Goal: Answer question/provide support

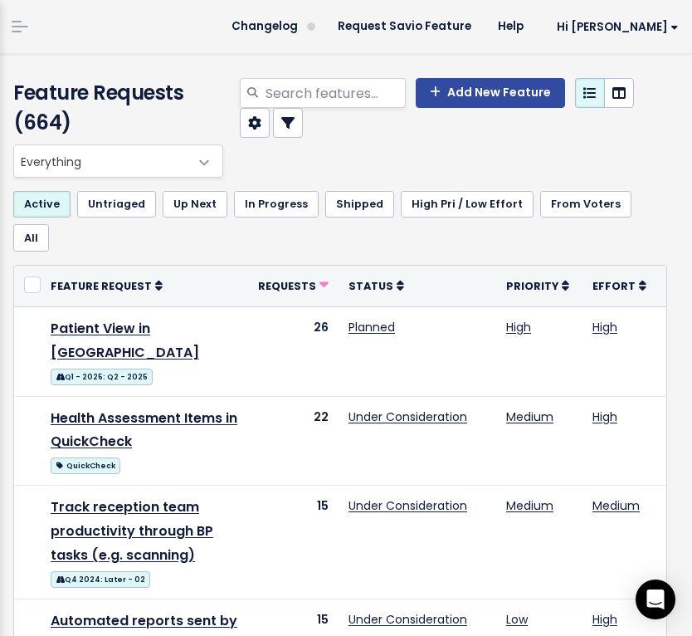
scroll to position [39, 0]
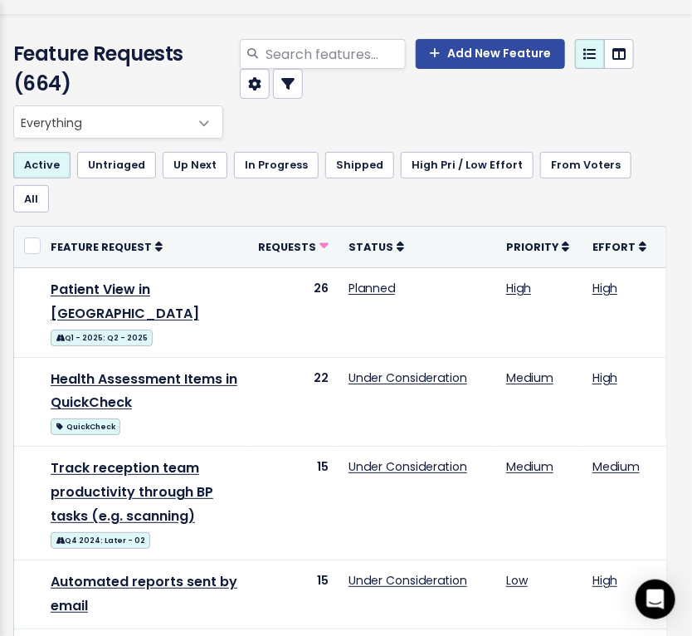
click at [22, 35] on div "Feature Requests (664) Add New Feature" at bounding box center [338, 59] width 700 height 91
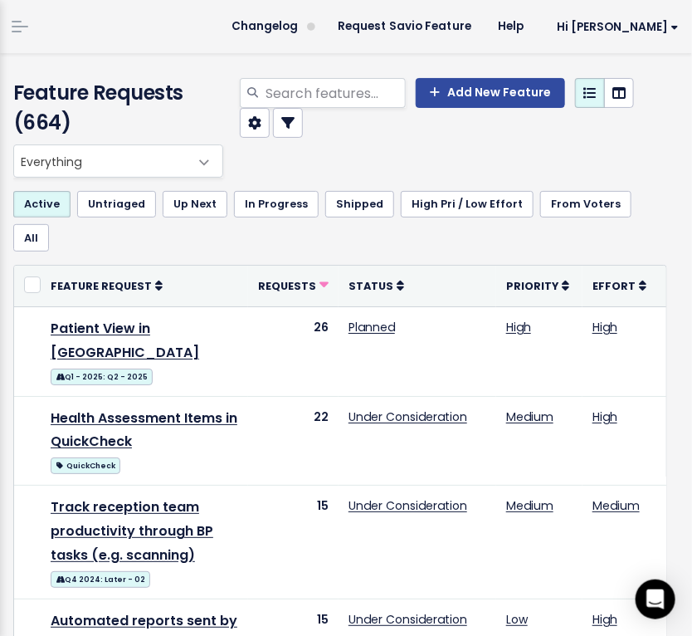
click at [22, 27] on span at bounding box center [20, 27] width 17 height 2
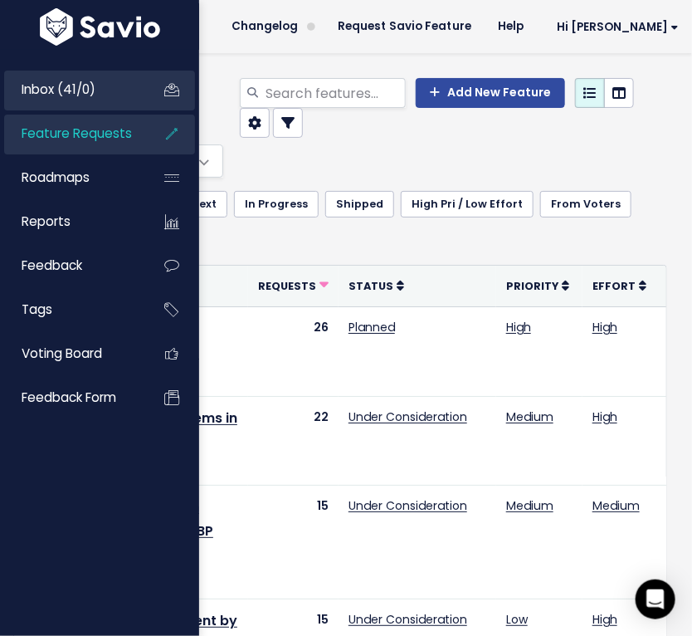
click at [38, 88] on span "Inbox (41/0)" at bounding box center [59, 89] width 74 height 17
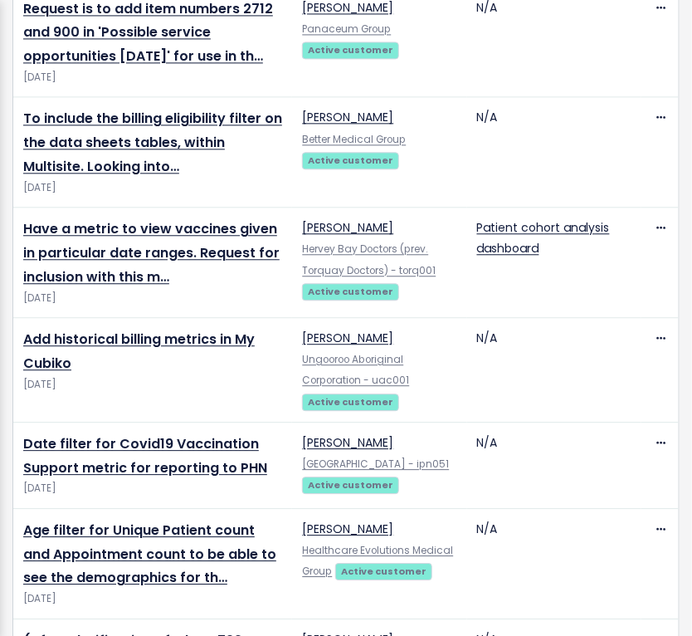
scroll to position [4146, 0]
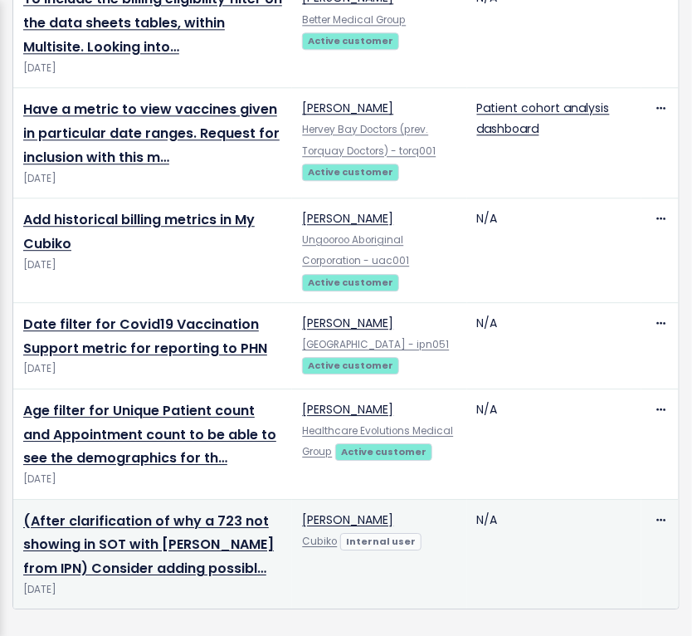
click at [198, 503] on td "(After clarification of why a 723 not showing in SOT with Sonia from IPN) Consi…" at bounding box center [152, 554] width 279 height 110
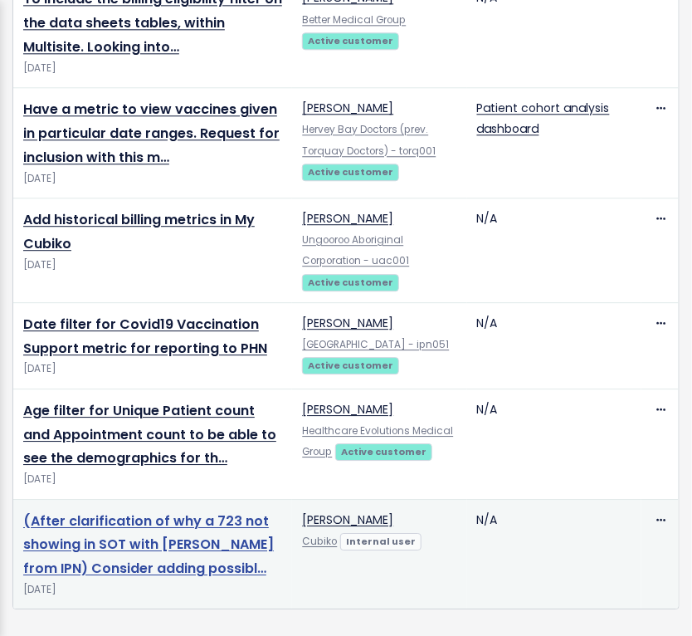
click at [196, 511] on link "(After clarification of why a 723 not showing in SOT with Sonia from IPN) Consi…" at bounding box center [148, 544] width 251 height 67
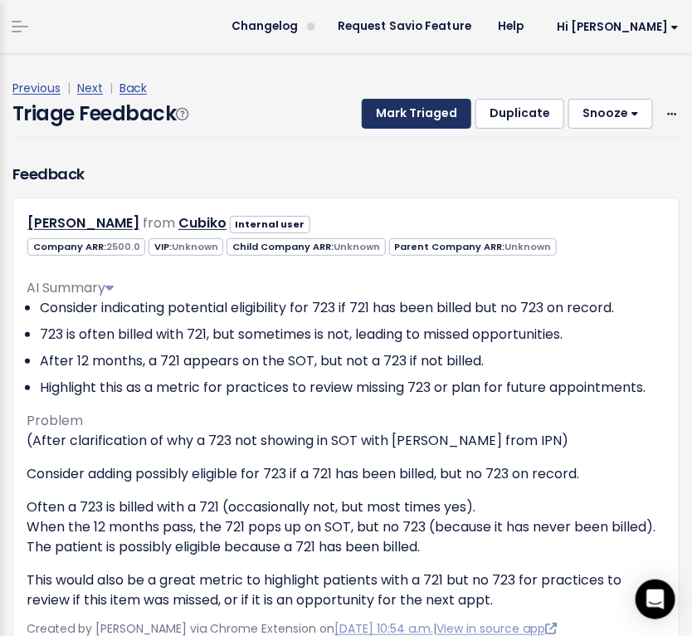
click at [434, 113] on button "Mark Triaged" at bounding box center [417, 114] width 110 height 30
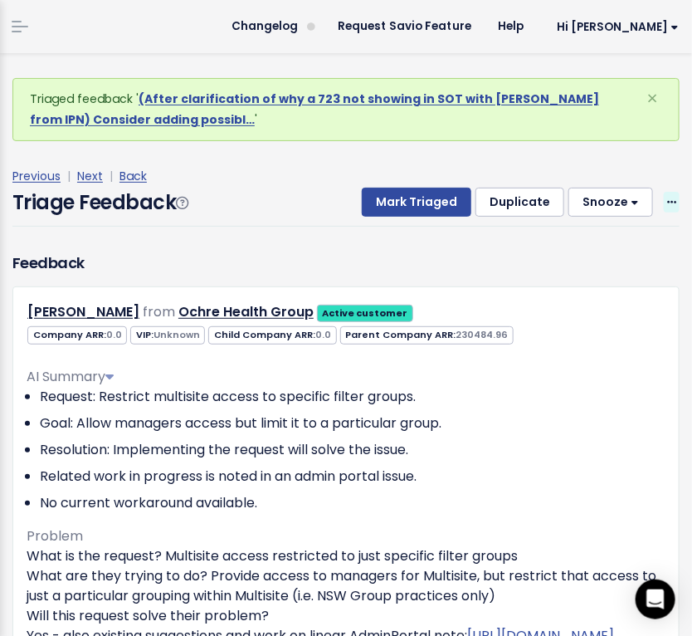
click at [664, 202] on span at bounding box center [672, 202] width 16 height 21
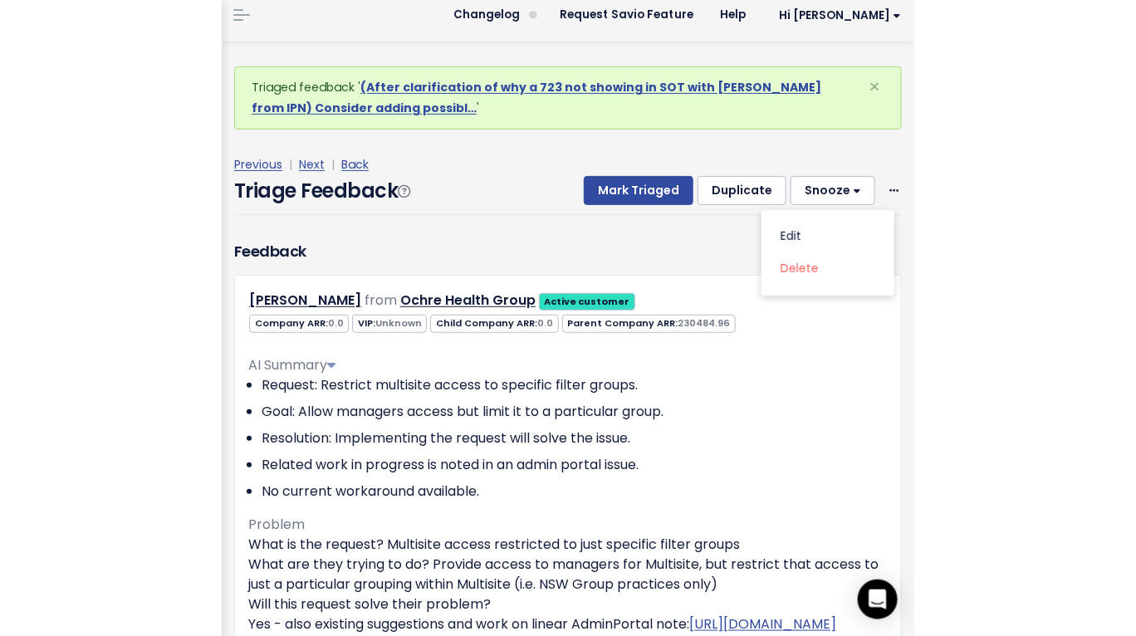
scroll to position [9, 0]
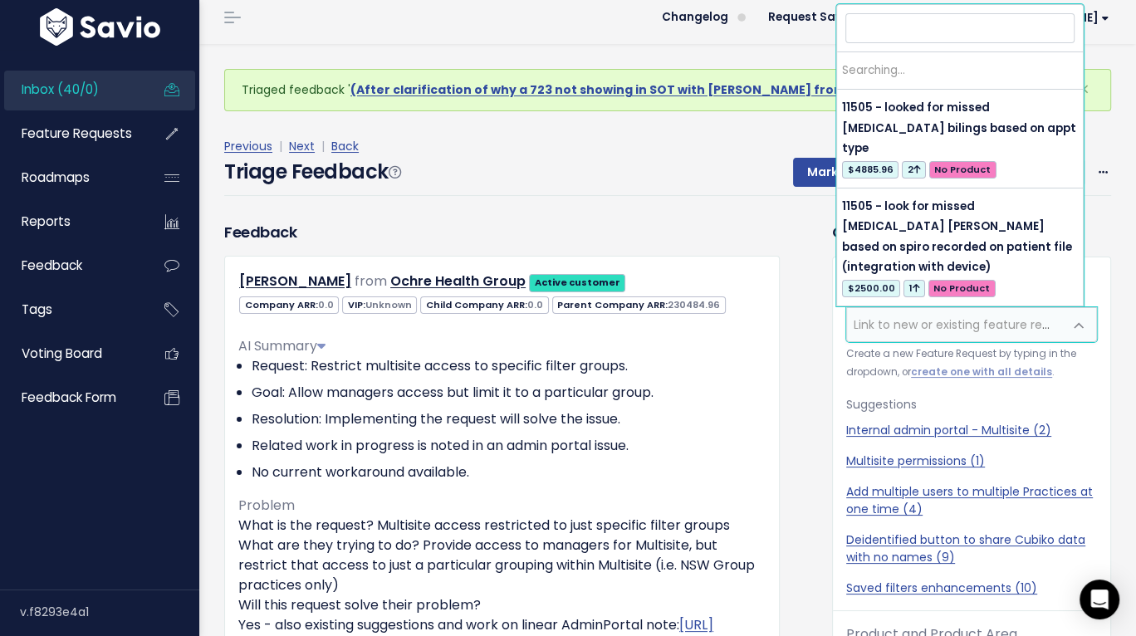
click at [692, 316] on span "Link to new or existing feature request..." at bounding box center [968, 324] width 229 height 17
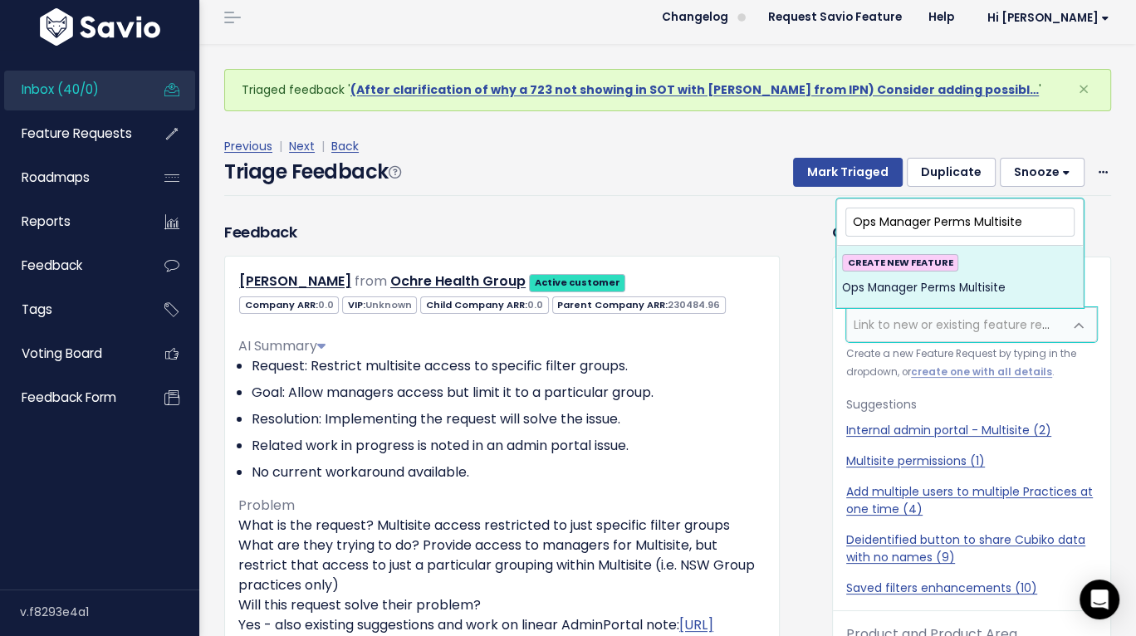
type input "Ops Manager Perms Multisite"
click at [692, 287] on span "Ops Manager Perms Multisite" at bounding box center [924, 288] width 164 height 20
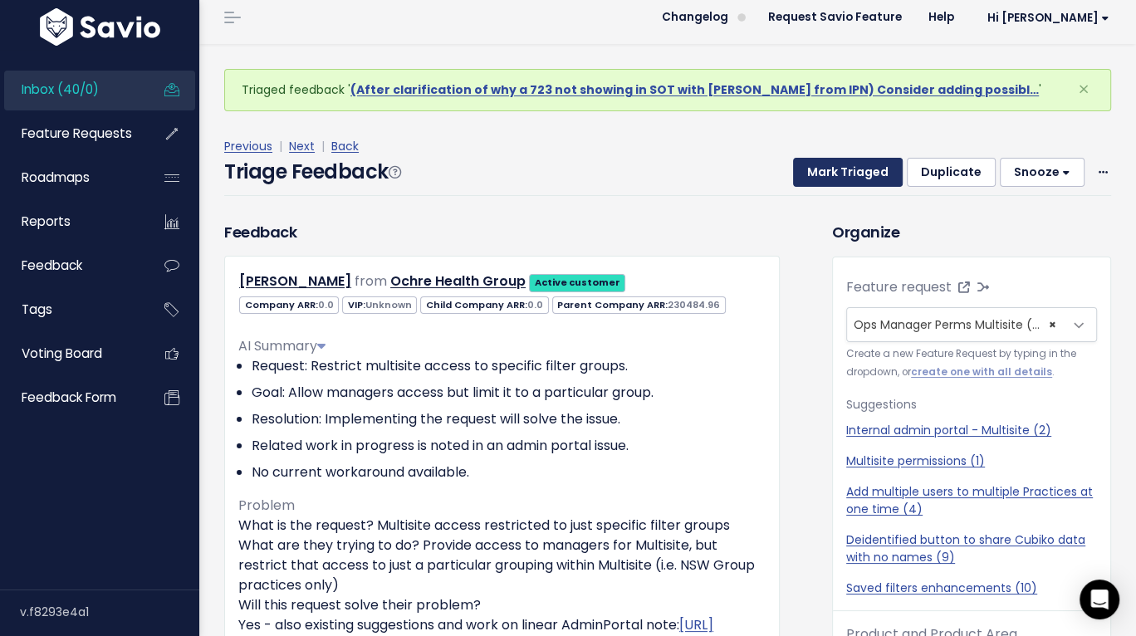
click at [692, 166] on button "Mark Triaged" at bounding box center [848, 173] width 110 height 30
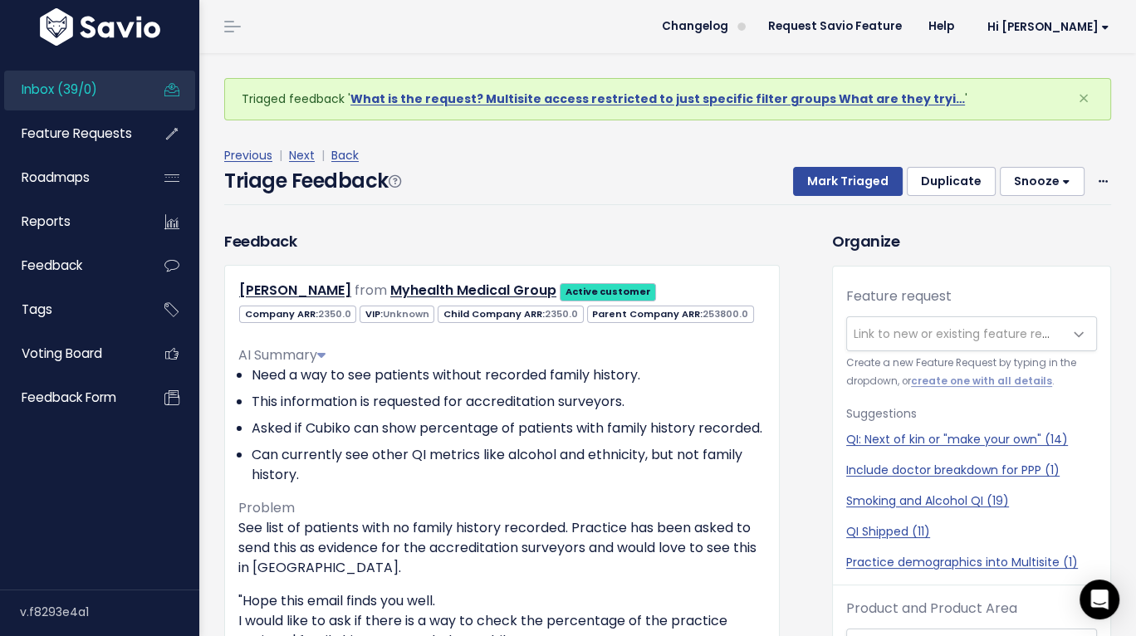
click at [895, 333] on span "Link to new or existing feature request..." at bounding box center [968, 333] width 229 height 17
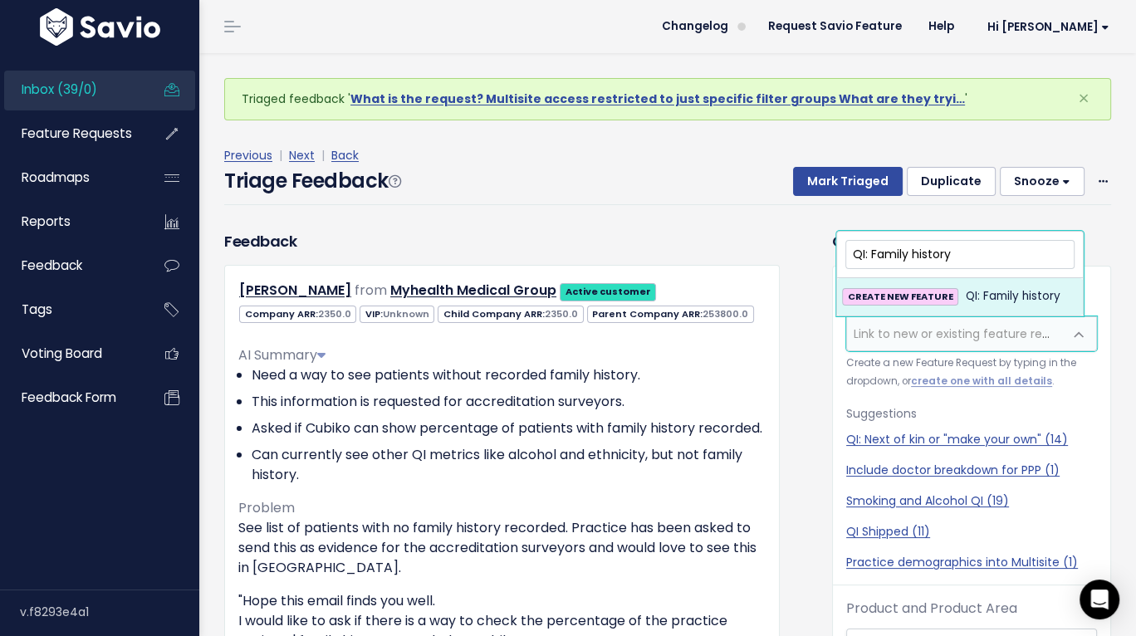
type input "QI: Family history"
click at [965, 294] on span "QI: Family history" at bounding box center [1012, 296] width 95 height 20
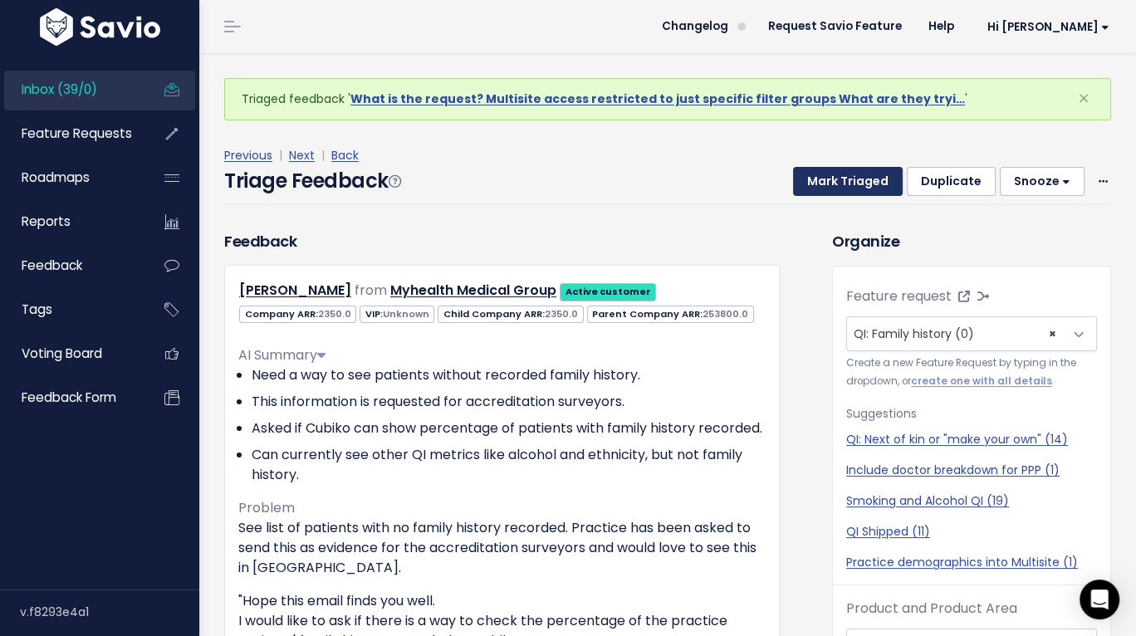
click at [866, 183] on button "Mark Triaged" at bounding box center [848, 182] width 110 height 30
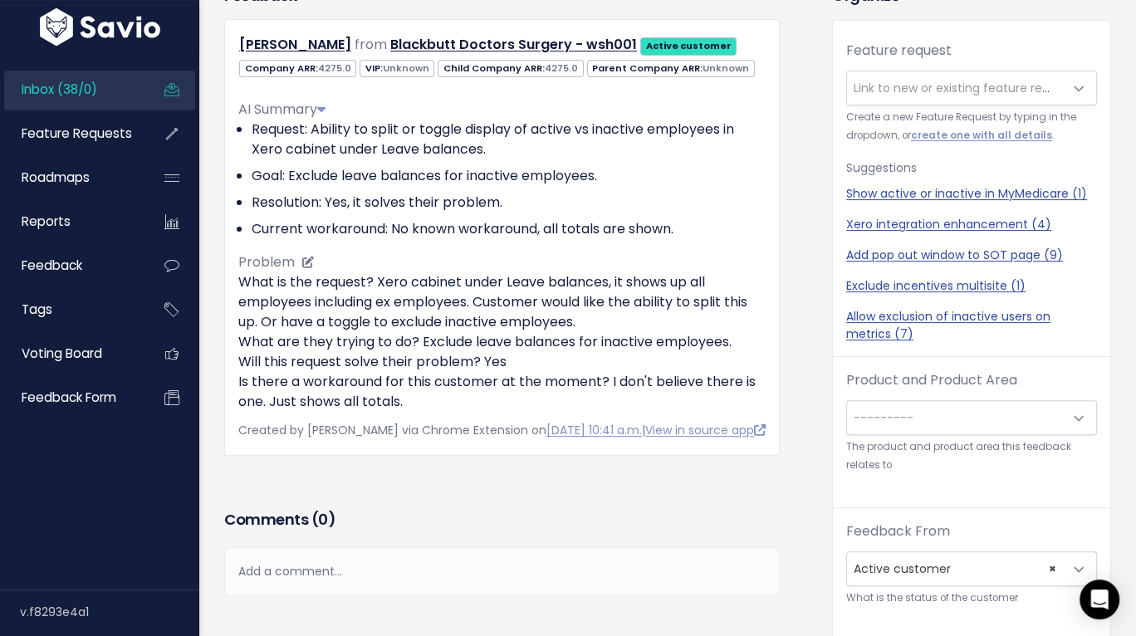
scroll to position [286, 0]
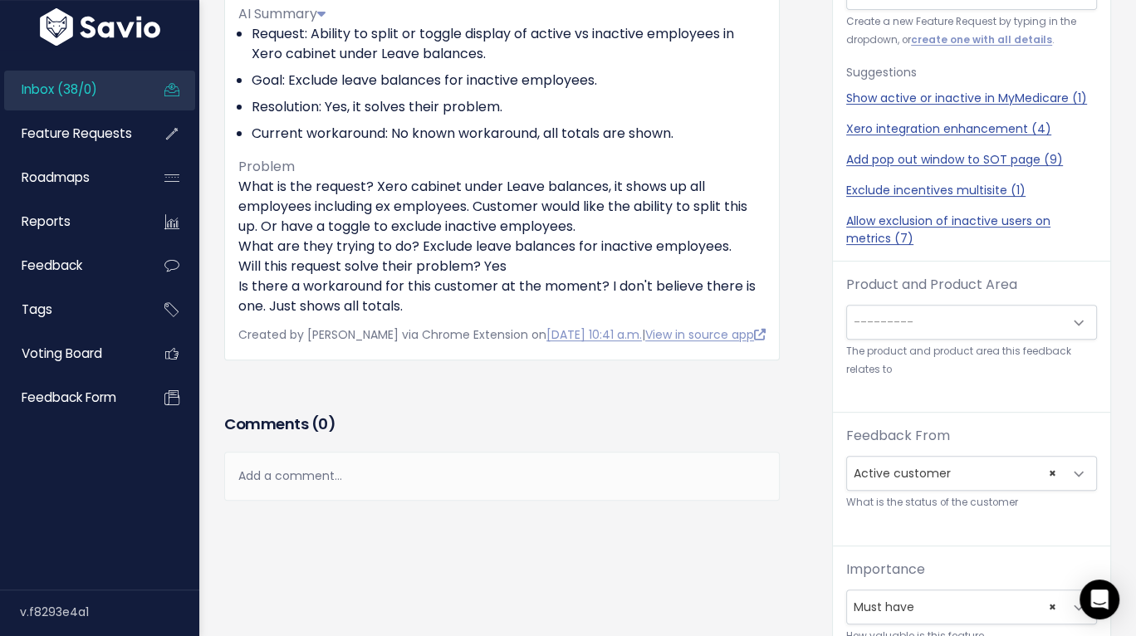
click at [520, 487] on div "Add a comment..." at bounding box center [501, 476] width 555 height 49
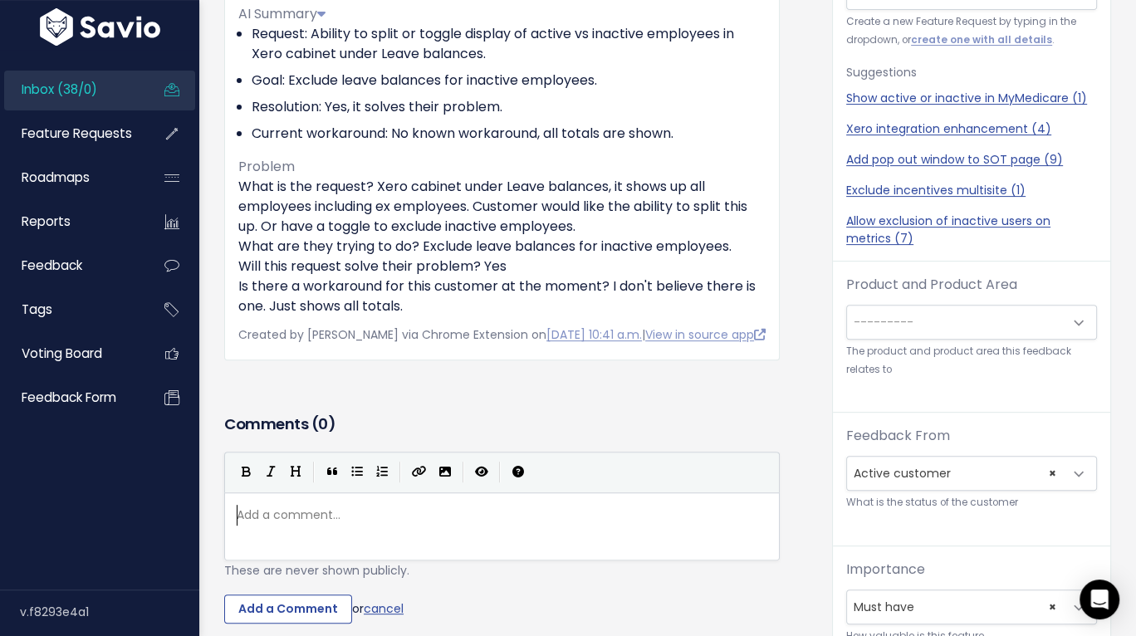
type textarea "s"
type textarea "Is there is"
type textarea "S"
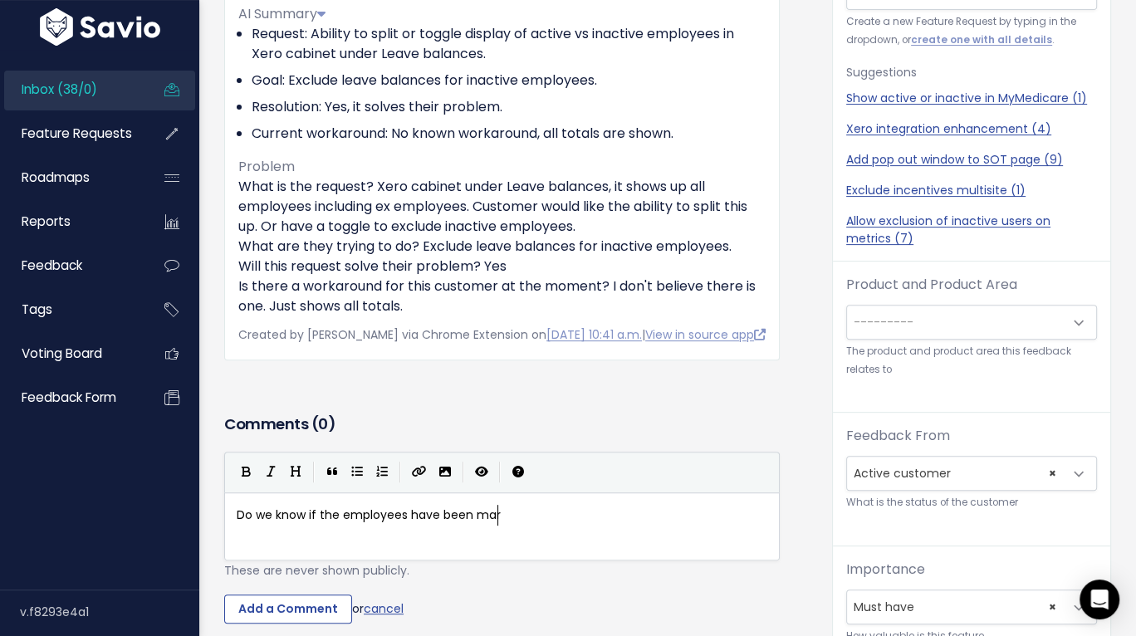
type textarea "Do we know if the employees have been mare"
type textarea "ked as leavers?"
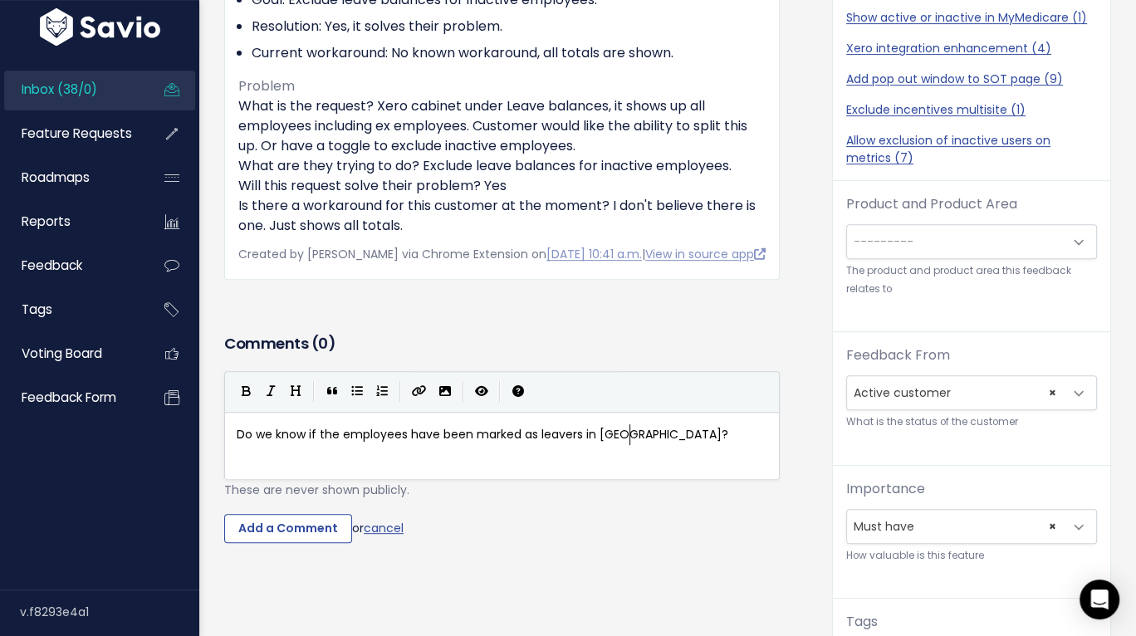
scroll to position [457, 0]
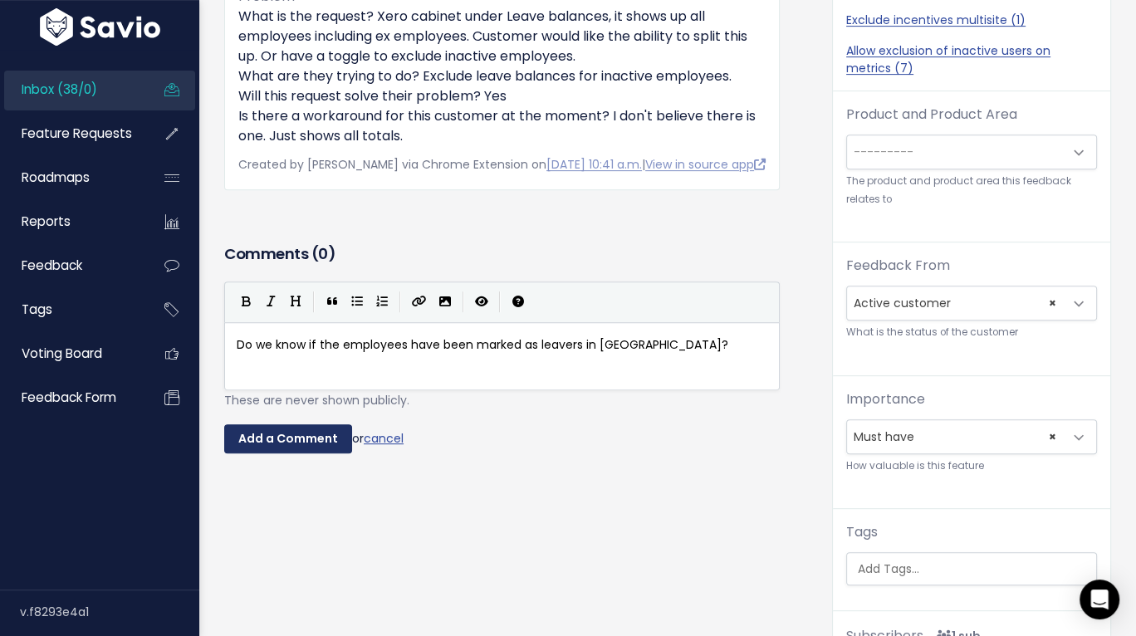
type textarea "in Xero?"
click at [303, 454] on input "Add a Comment" at bounding box center [288, 439] width 128 height 30
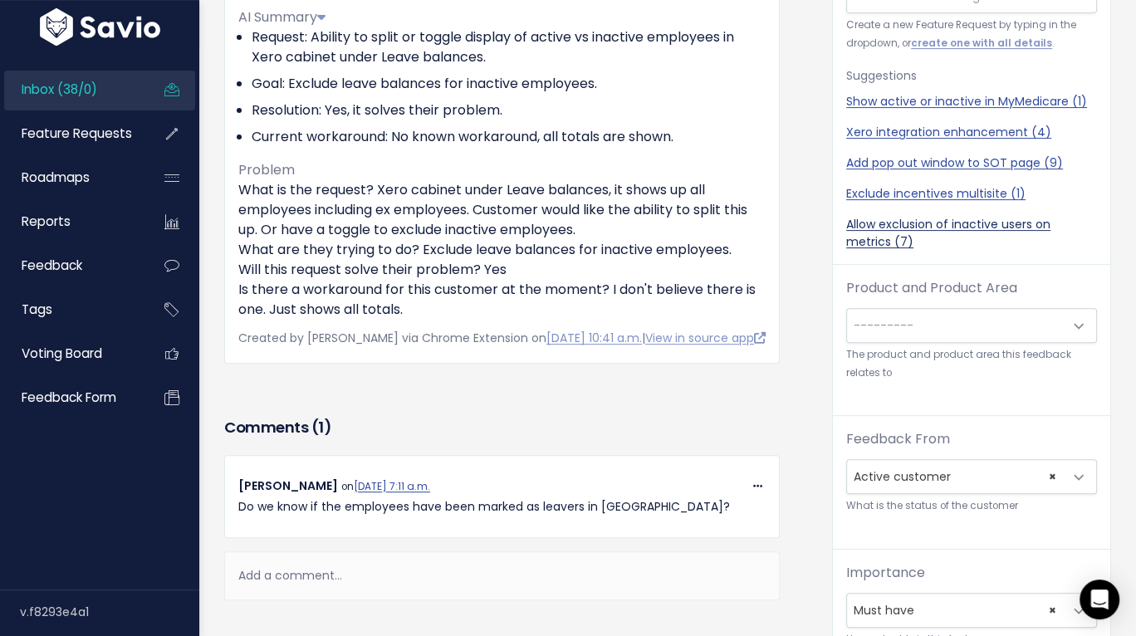
scroll to position [270, 0]
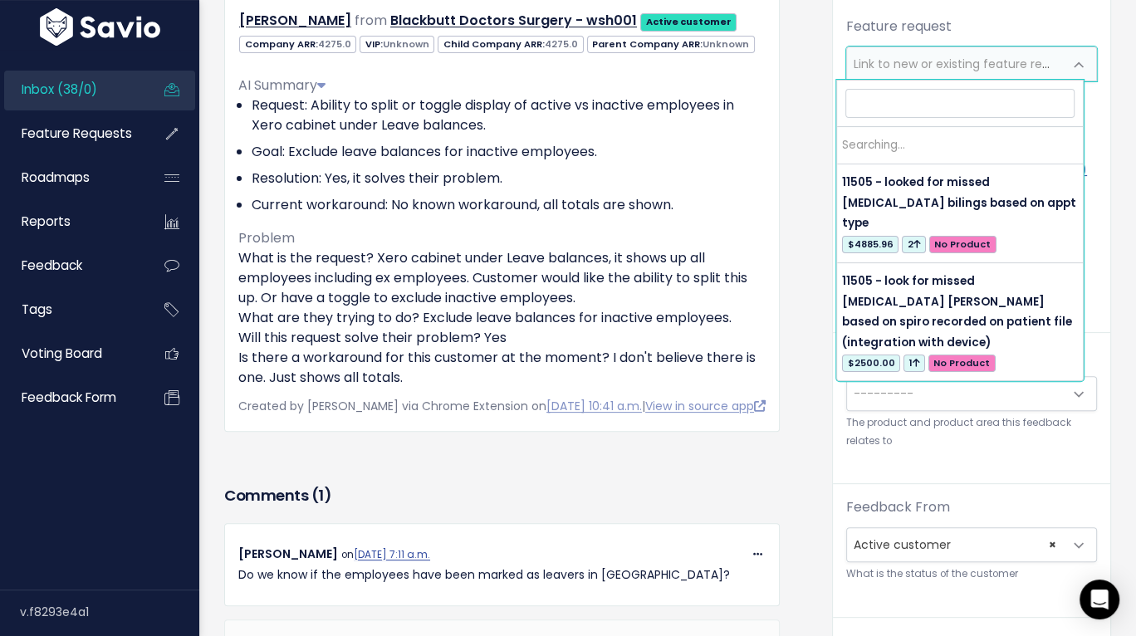
click at [912, 65] on span "Link to new or existing feature request..." at bounding box center [968, 64] width 229 height 17
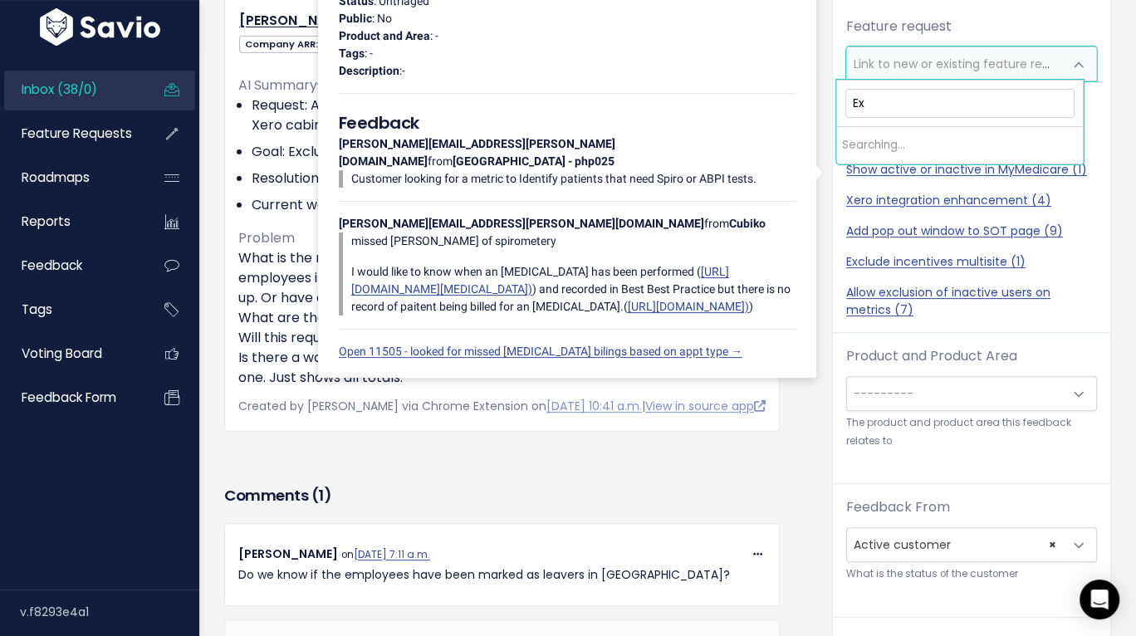
type input "E"
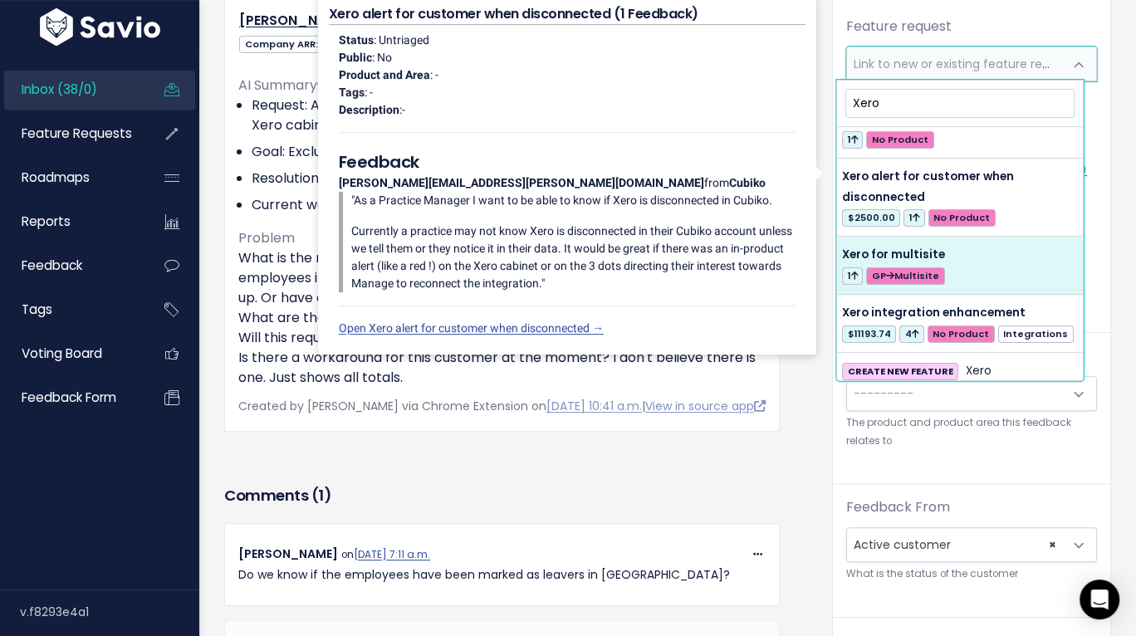
scroll to position [285, 0]
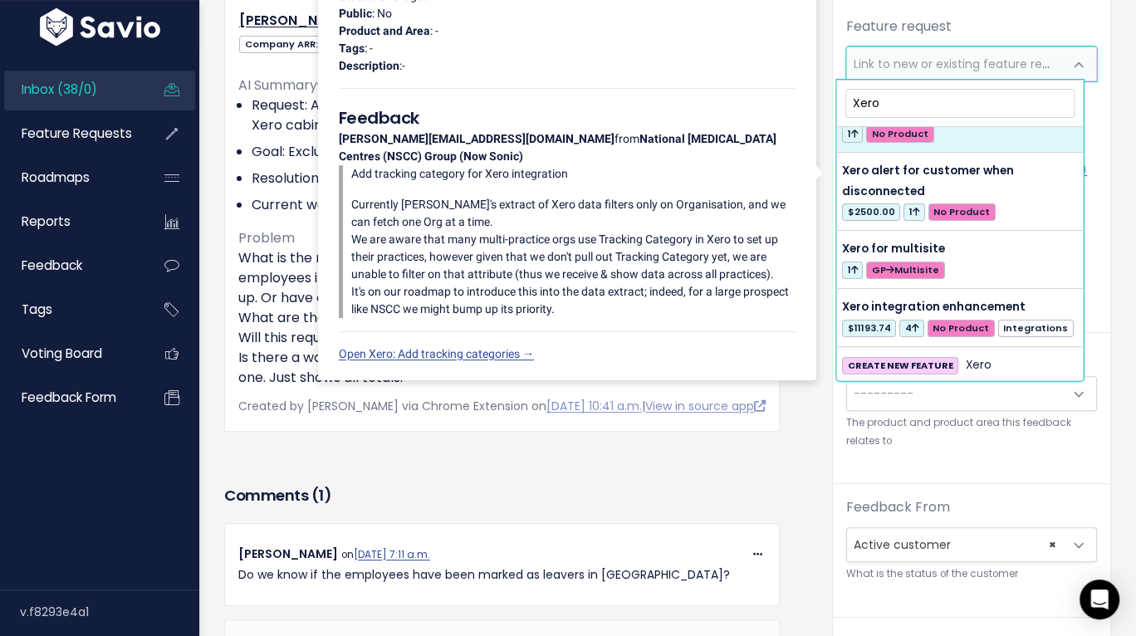
click at [949, 99] on input "Xero" at bounding box center [959, 103] width 228 height 29
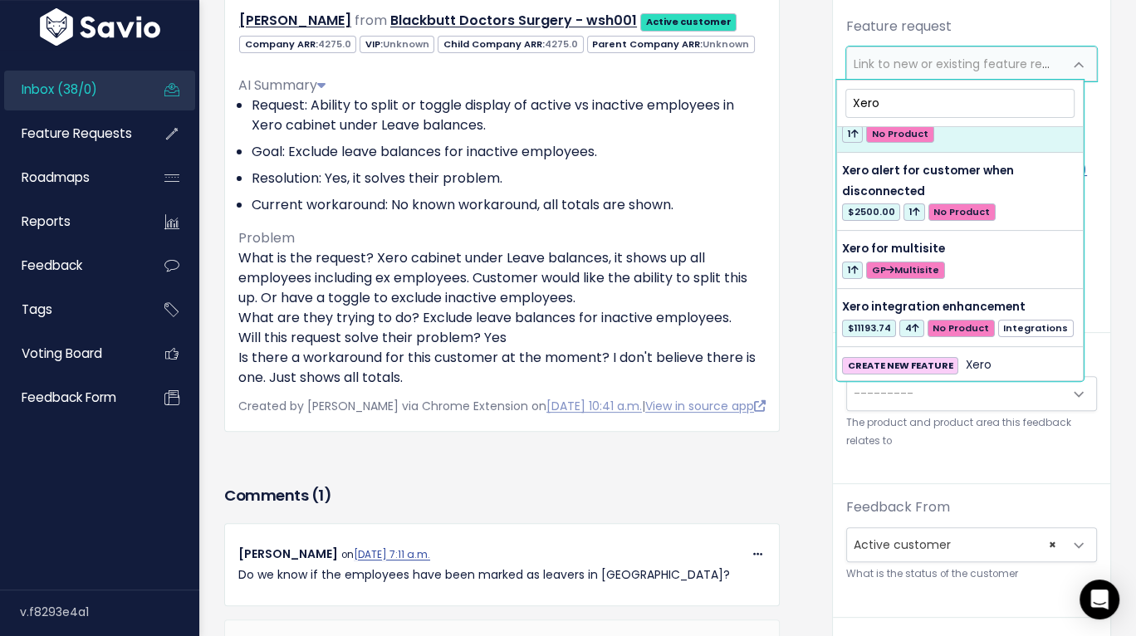
click at [949, 99] on input "Xero" at bounding box center [959, 103] width 228 height 29
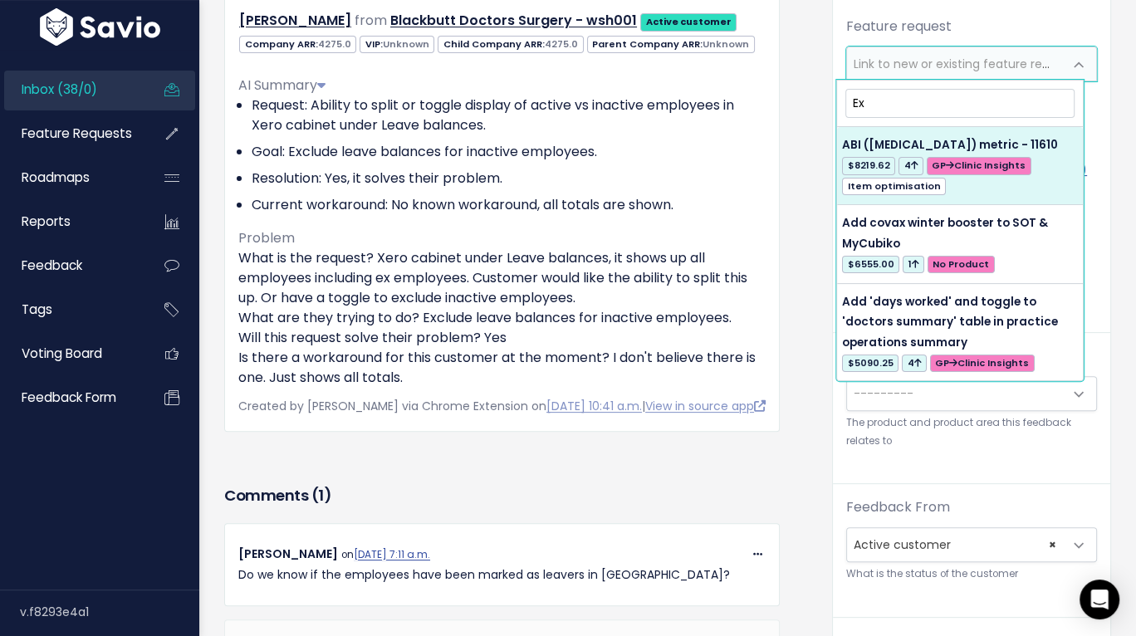
type input "E"
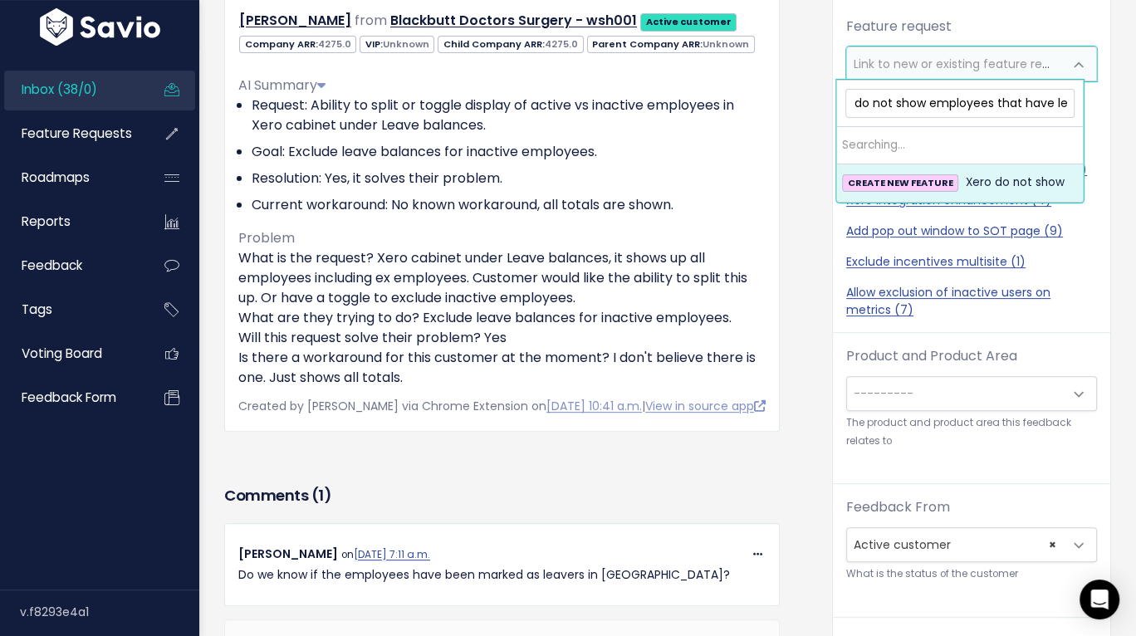
scroll to position [0, 32]
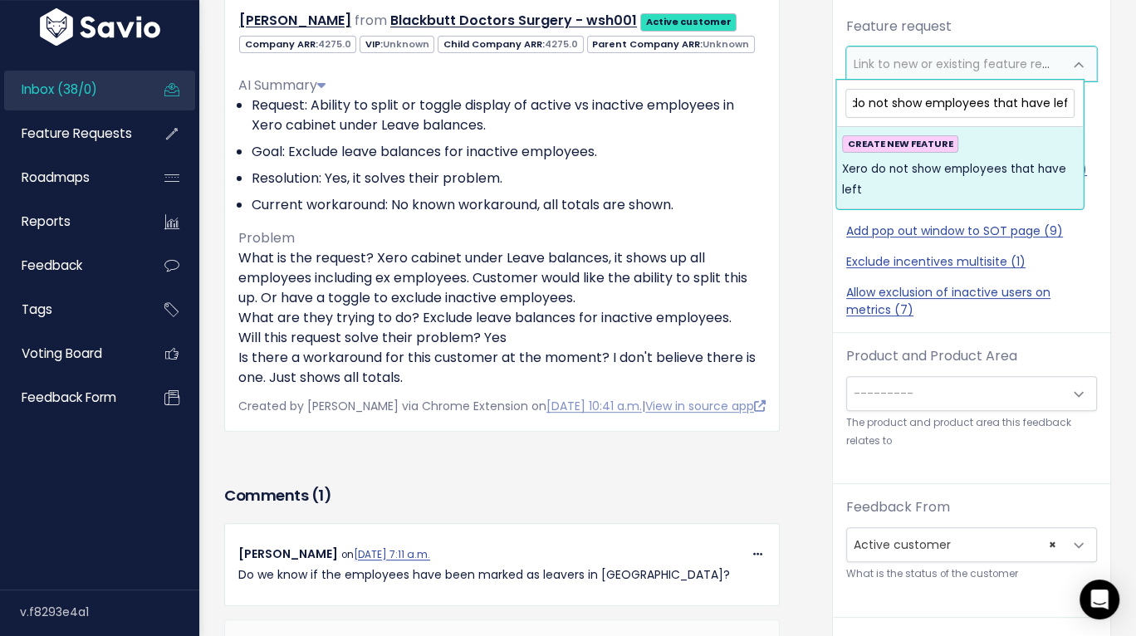
type input "Xero do not show employees that have left"
click at [967, 169] on span "Xero do not show employees that have left" at bounding box center [959, 179] width 235 height 41
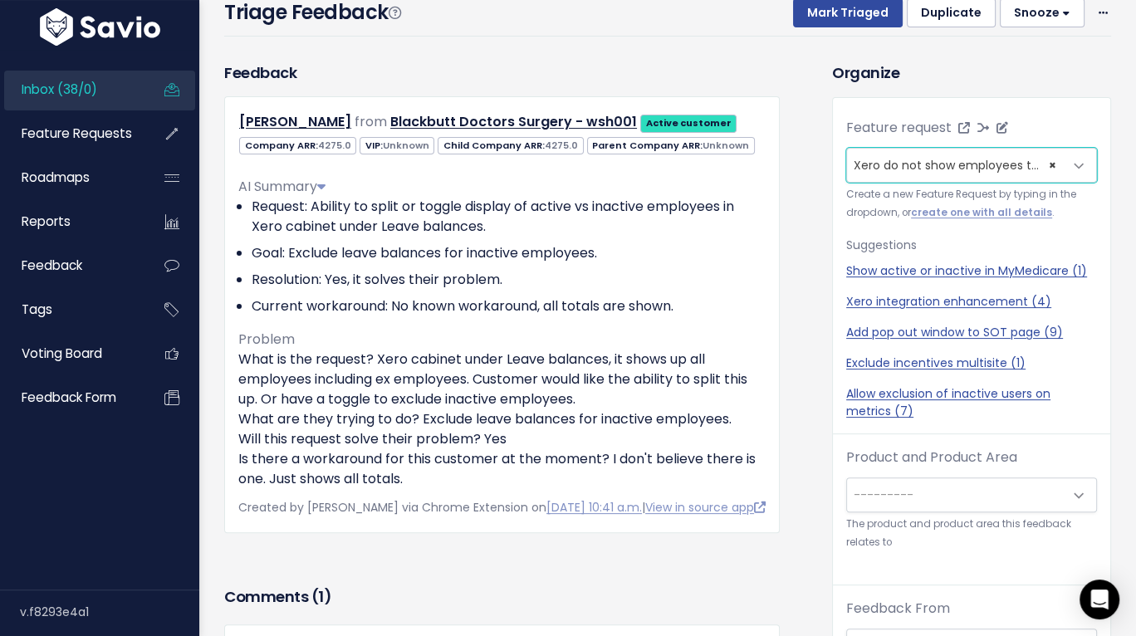
scroll to position [144, 0]
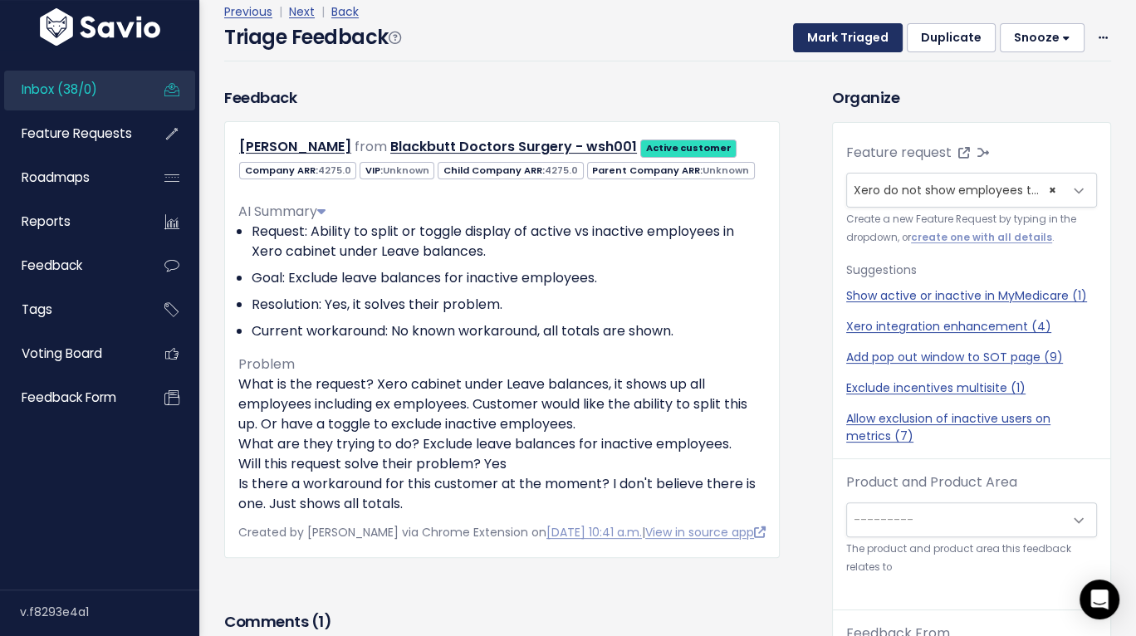
click at [851, 39] on button "Mark Triaged" at bounding box center [848, 38] width 110 height 30
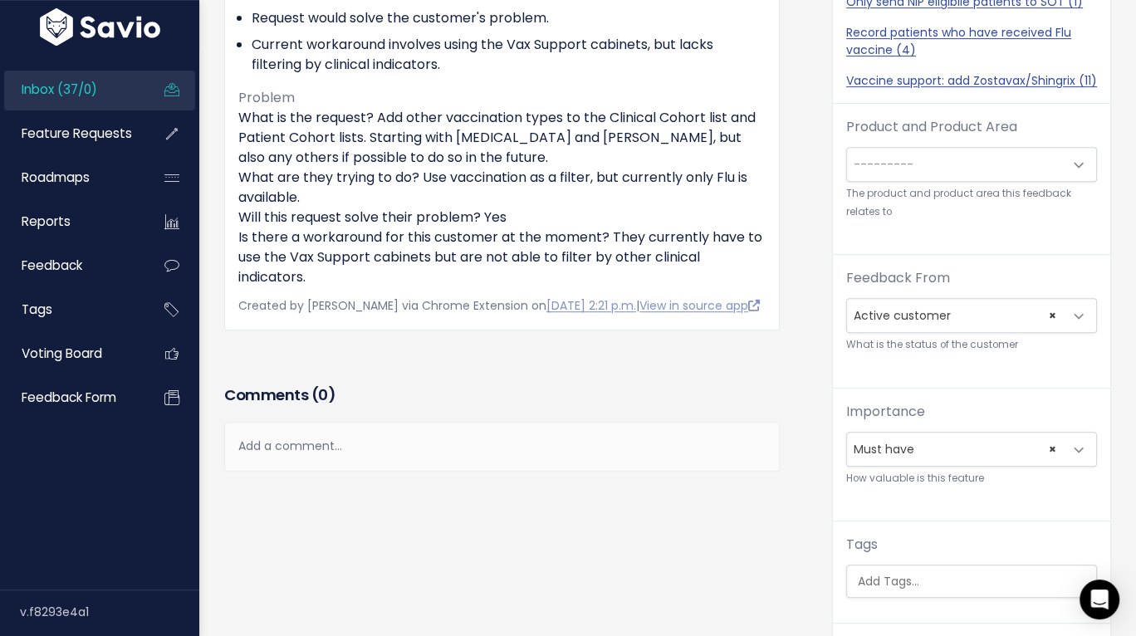
scroll to position [574, 0]
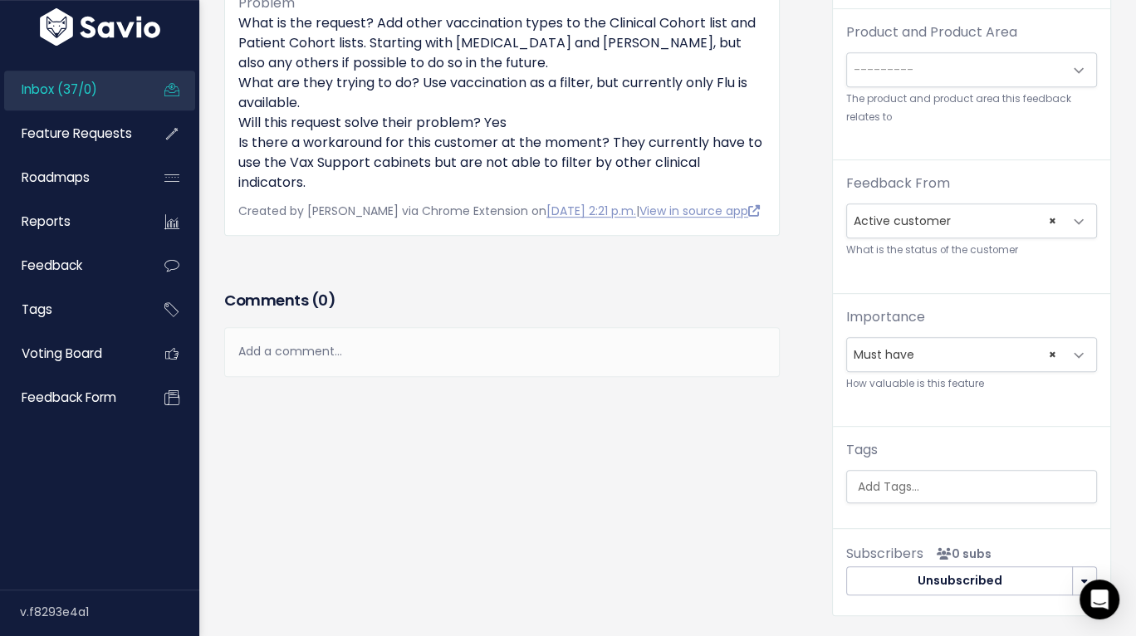
click at [401, 365] on div "Add a comment..." at bounding box center [501, 351] width 555 height 49
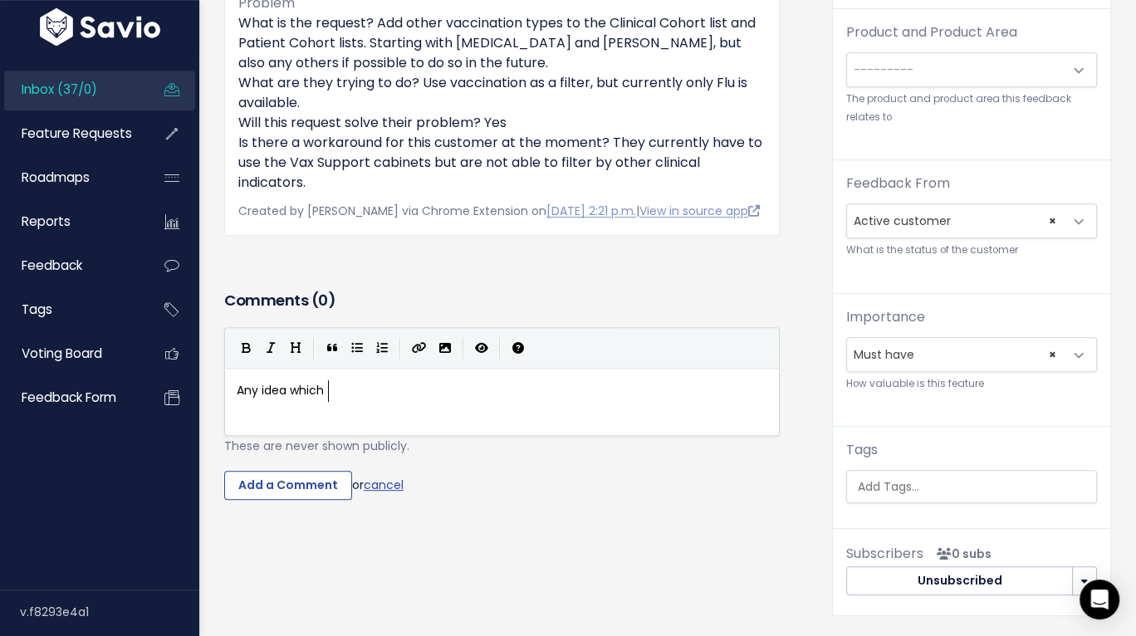
type textarea "Any idea which a"
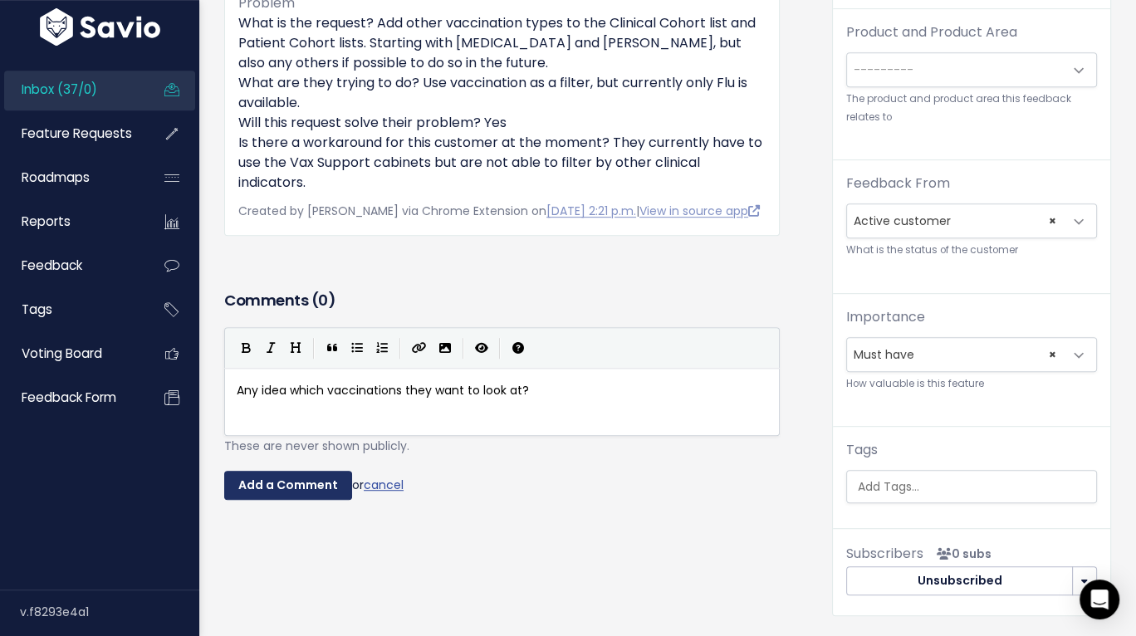
type textarea "vaccinations they want to look at?"
click at [286, 501] on input "Add a Comment" at bounding box center [288, 486] width 128 height 30
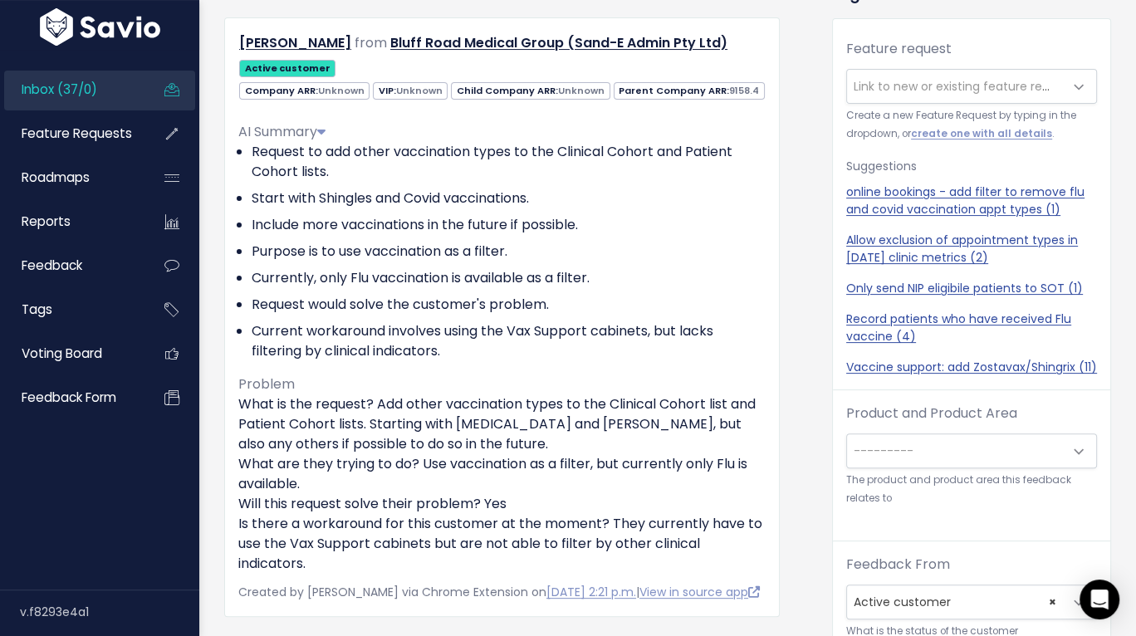
scroll to position [193, 0]
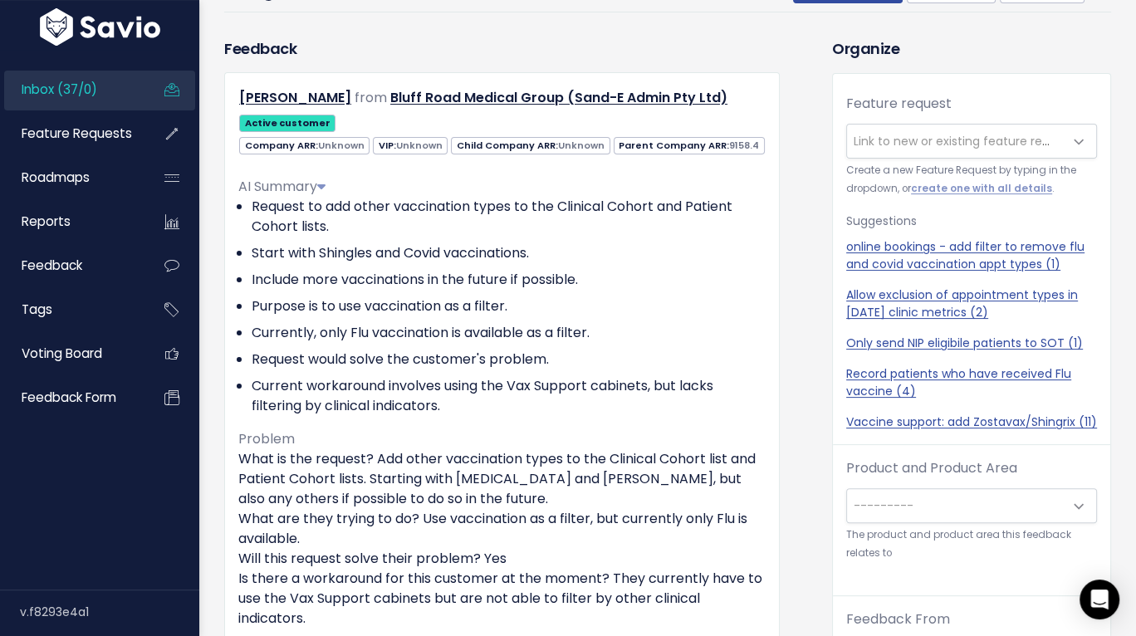
click at [890, 159] on div "Feature request --------- Link to new or existing feature request... Create a n…" at bounding box center [971, 269] width 277 height 351
click at [894, 143] on span "Link to new or existing feature request..." at bounding box center [968, 141] width 229 height 17
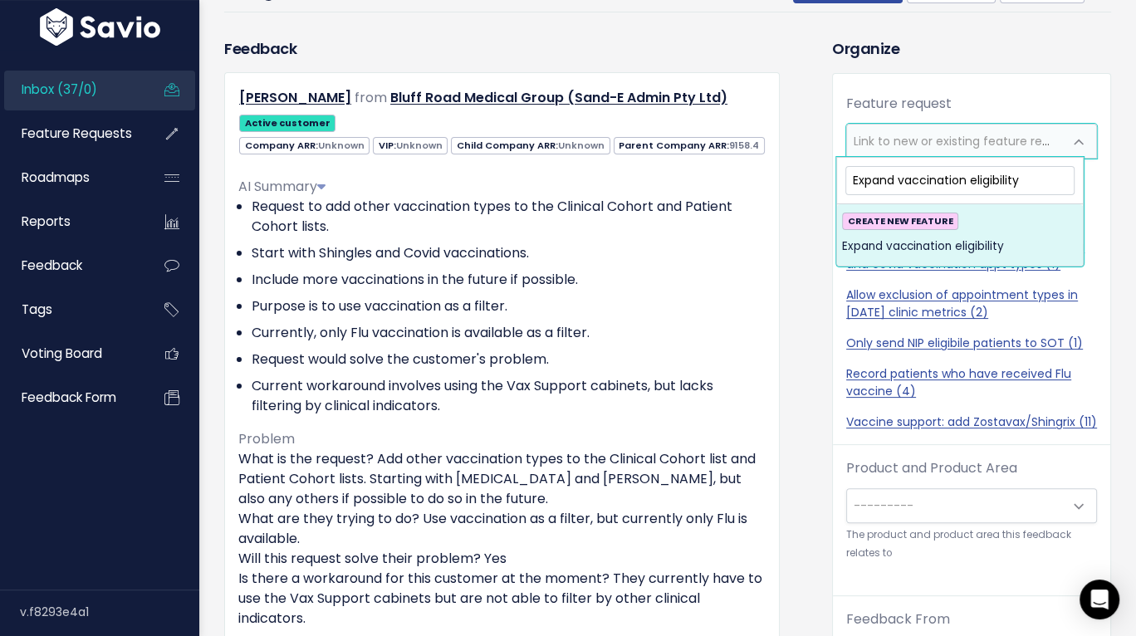
type input "Expand vaccination eligibility"
click at [962, 237] on span "Expand vaccination eligibility" at bounding box center [923, 247] width 162 height 20
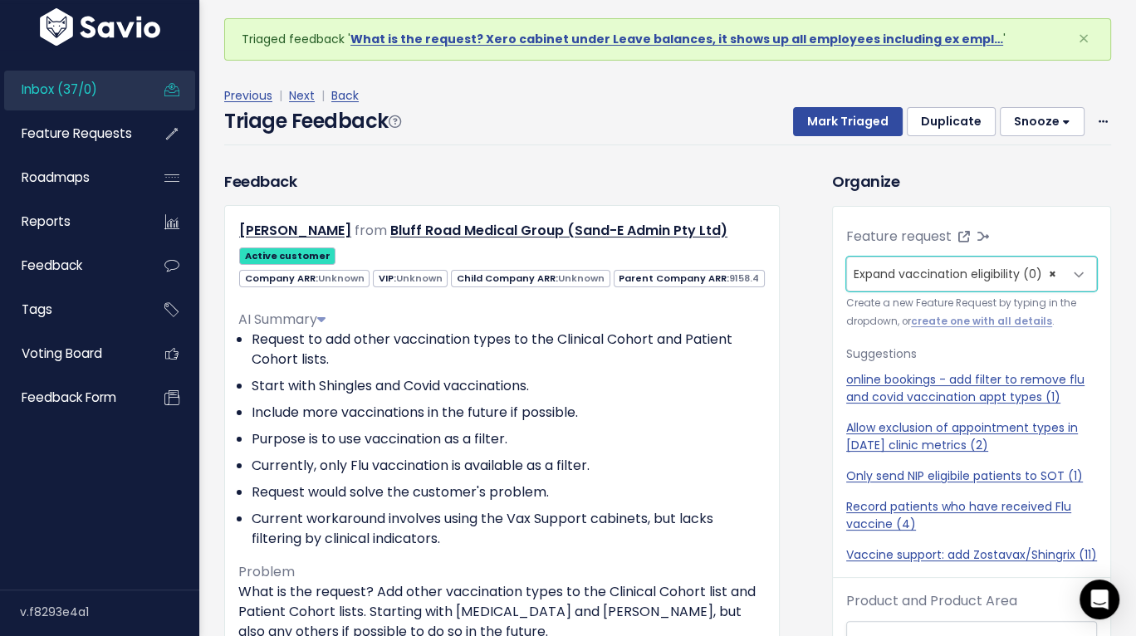
scroll to position [56, 0]
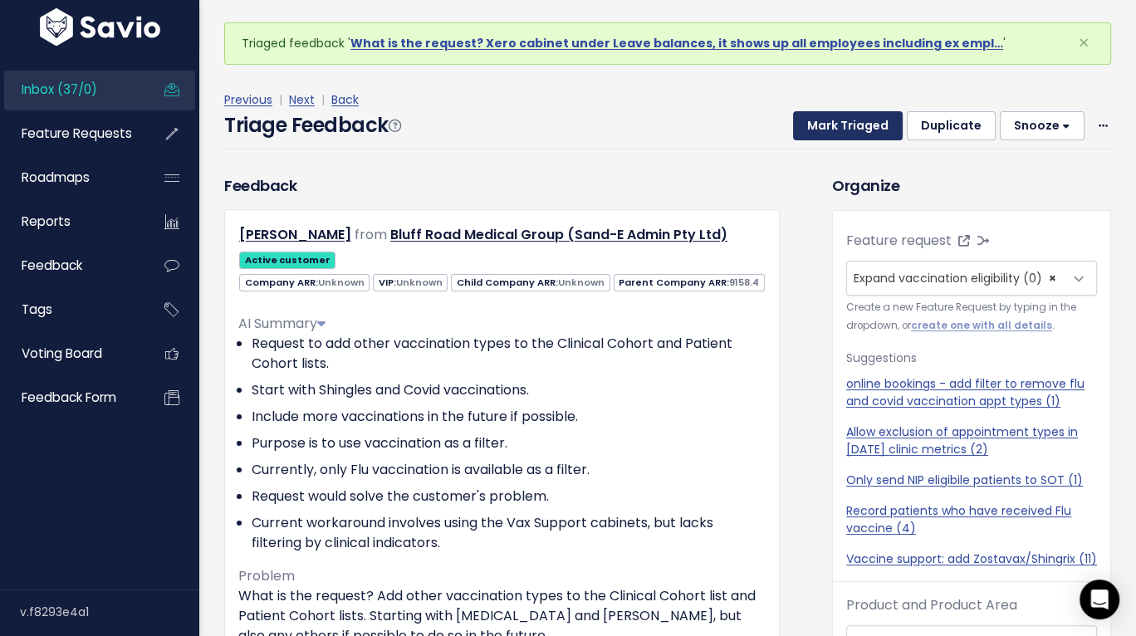
click at [850, 126] on button "Mark Triaged" at bounding box center [848, 126] width 110 height 30
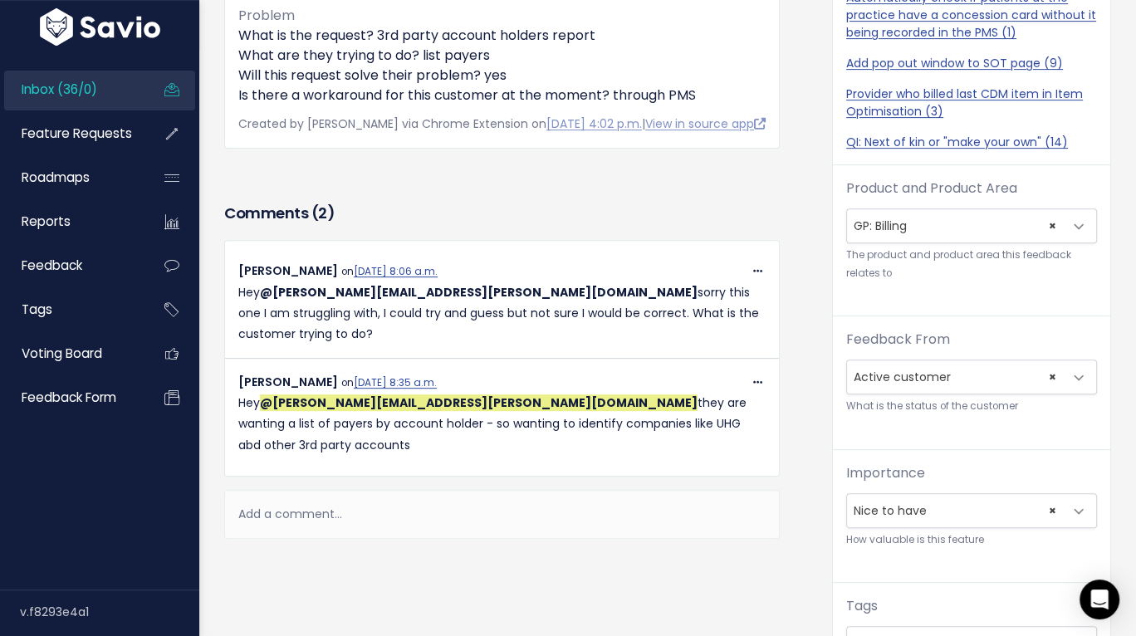
scroll to position [446, 0]
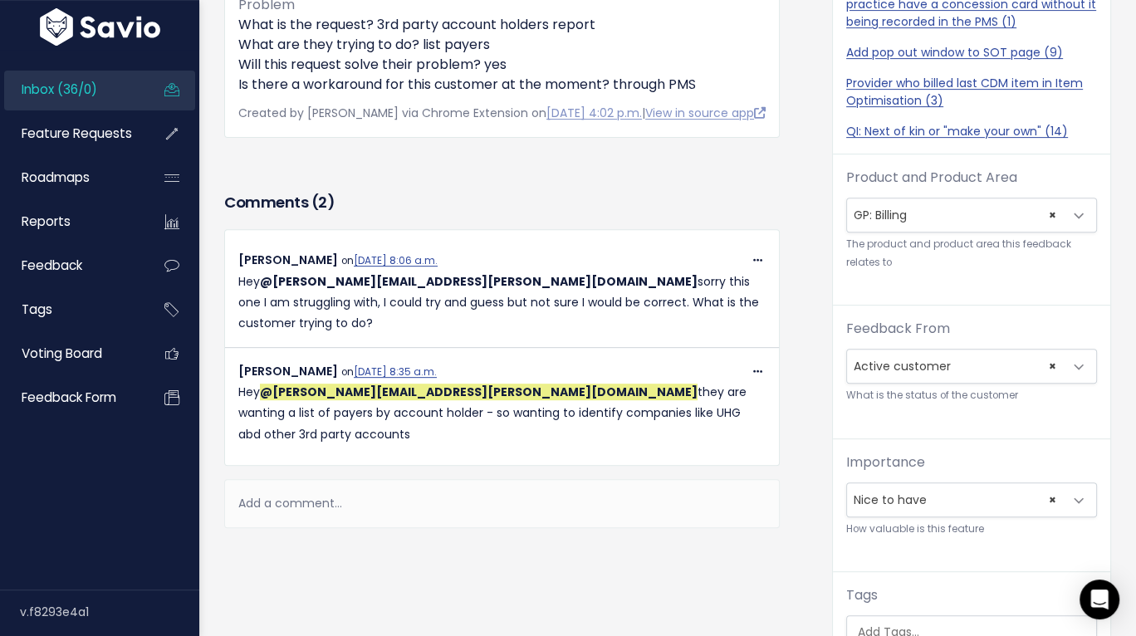
click at [560, 479] on div "Add a comment..." at bounding box center [501, 503] width 555 height 49
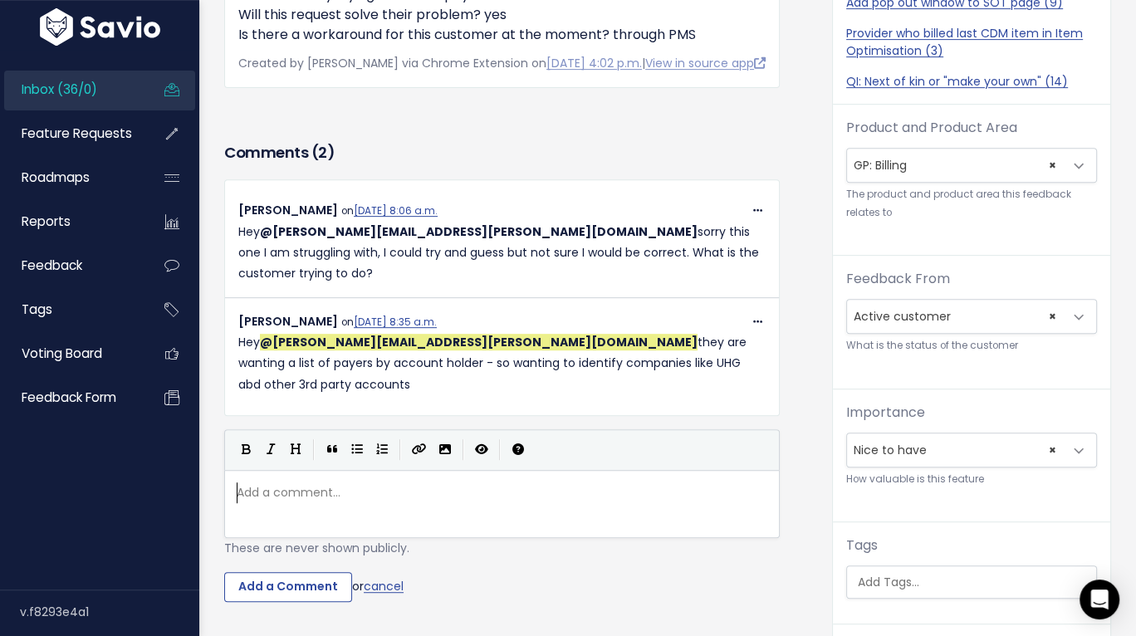
scroll to position [504, 0]
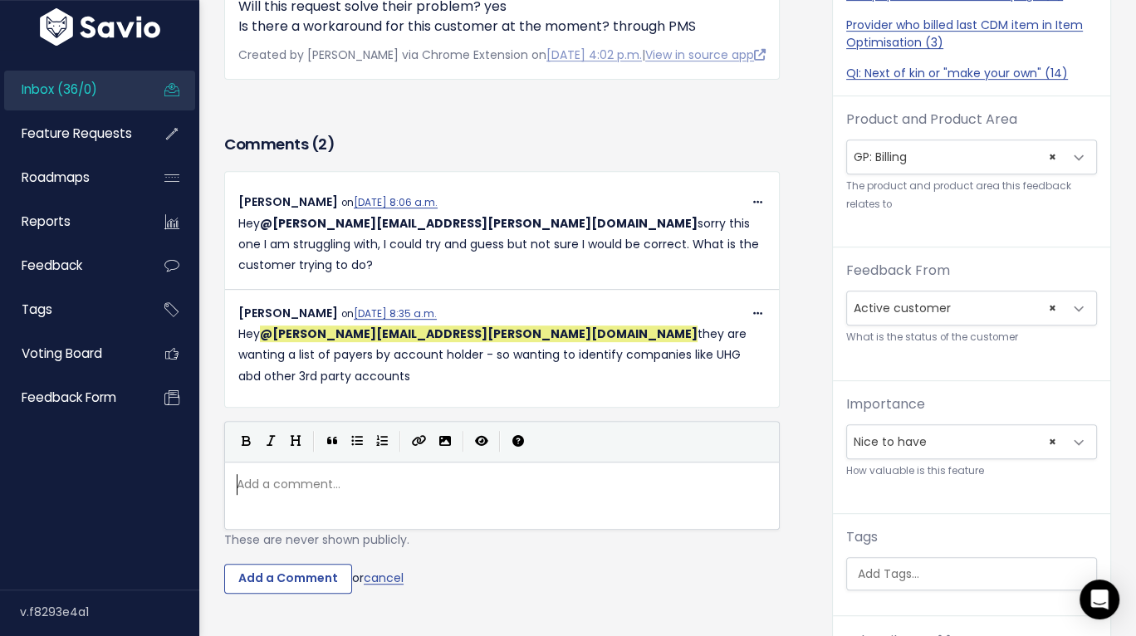
click at [515, 474] on pre "​" at bounding box center [508, 484] width 551 height 21
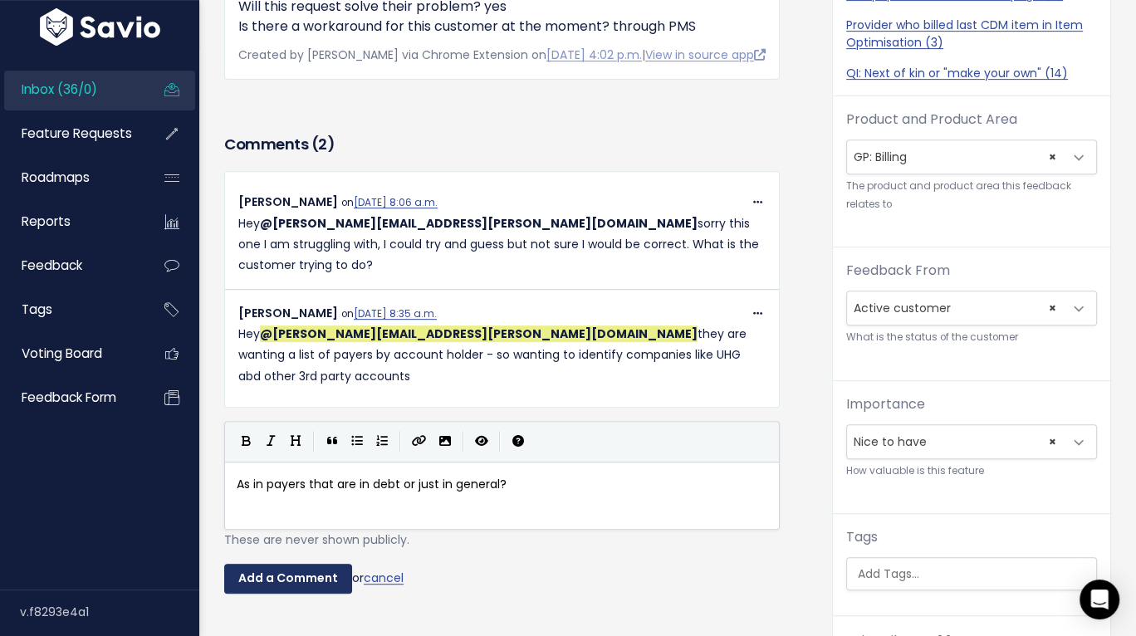
type textarea "As in payers that are in debt or just in general?"
click at [302, 564] on input "Add a Comment" at bounding box center [288, 579] width 128 height 30
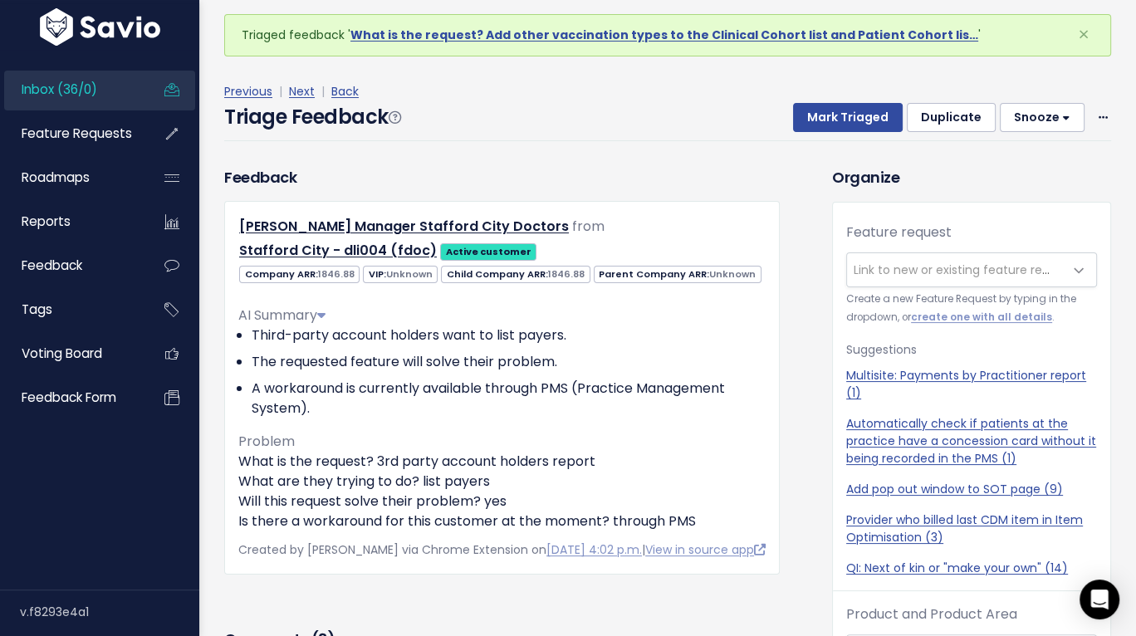
scroll to position [38, 0]
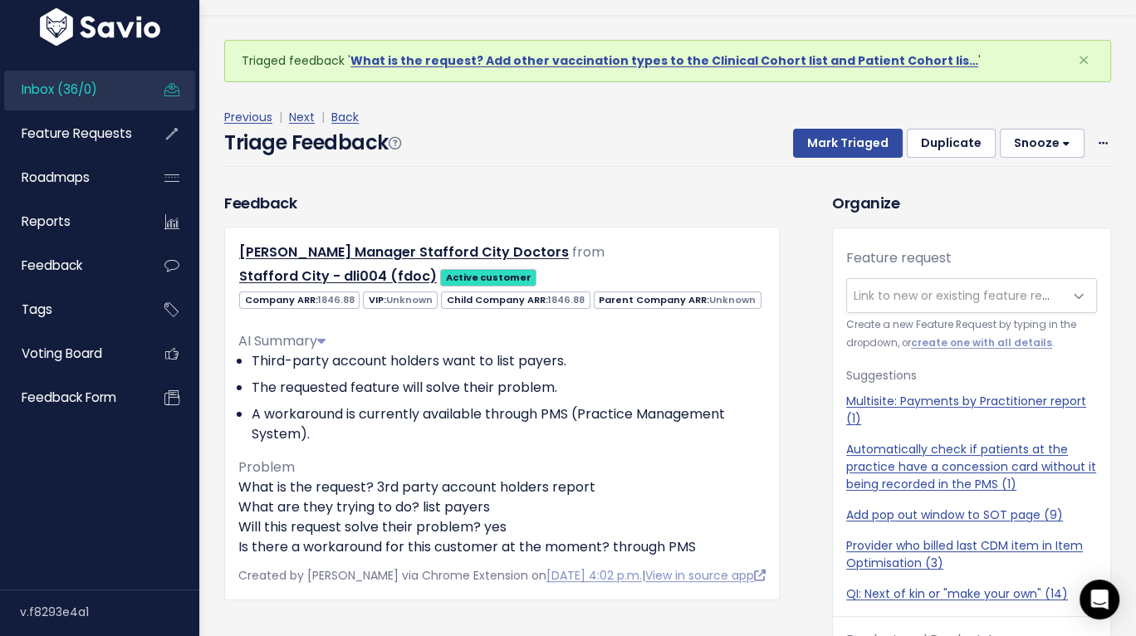
click at [1021, 138] on button "Snooze" at bounding box center [1042, 144] width 85 height 30
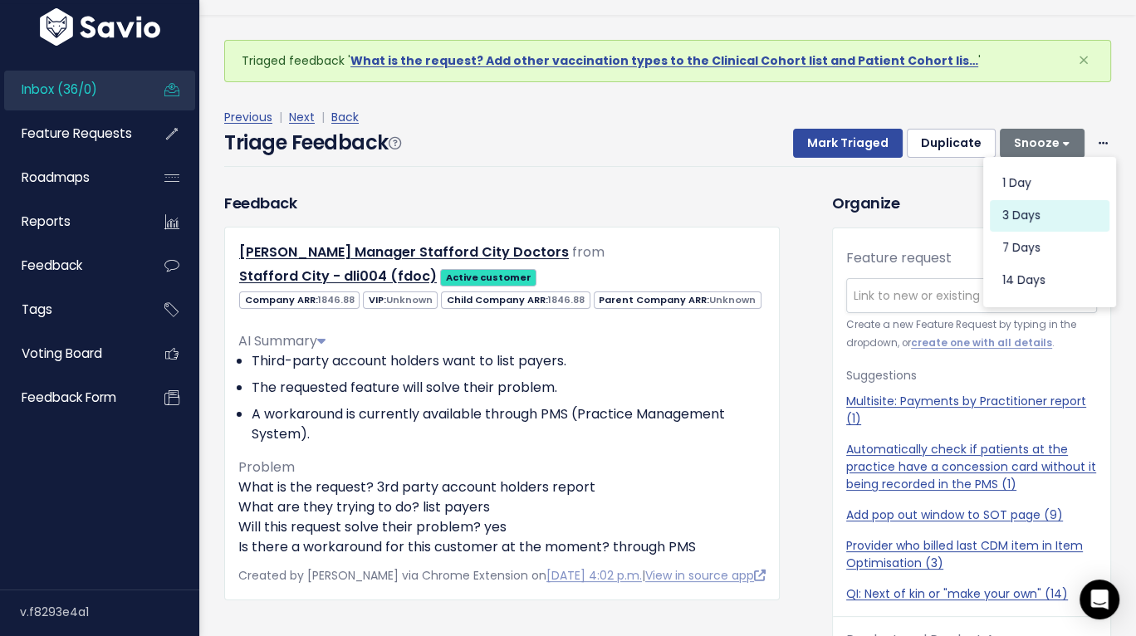
click at [1008, 210] on button "3 days" at bounding box center [1050, 215] width 120 height 32
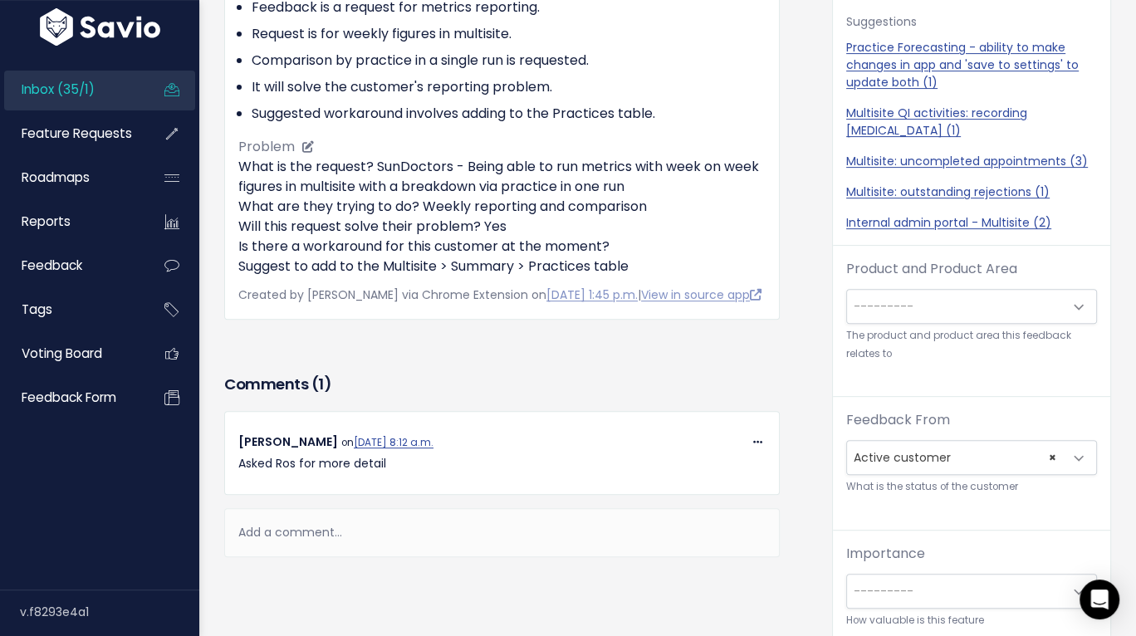
scroll to position [365, 0]
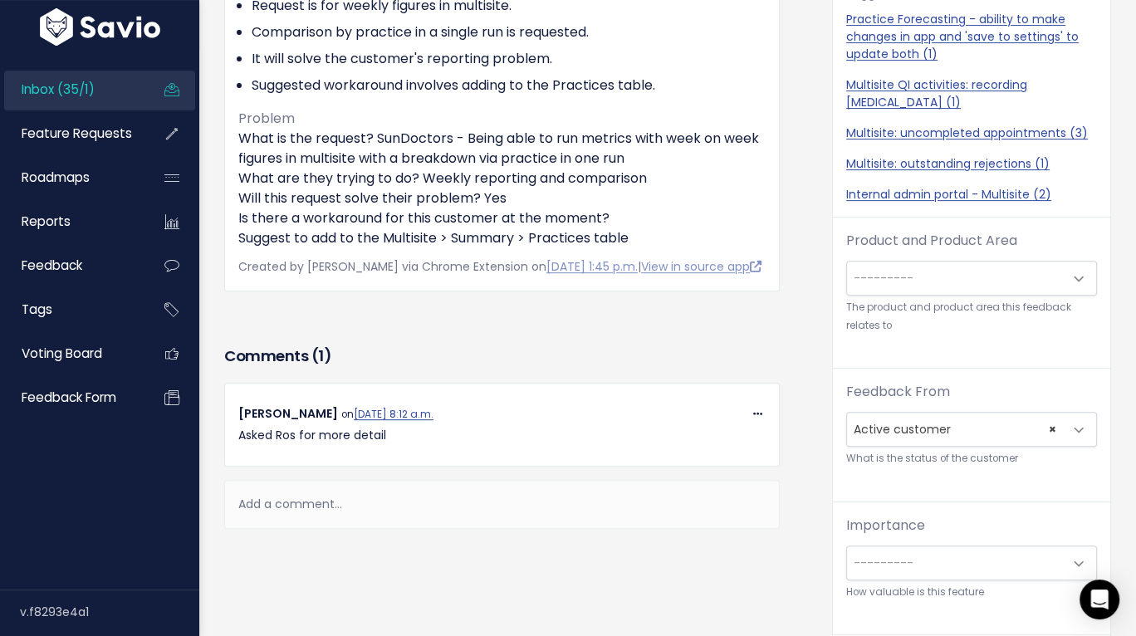
click at [346, 495] on div "Add a comment..." at bounding box center [501, 504] width 555 height 49
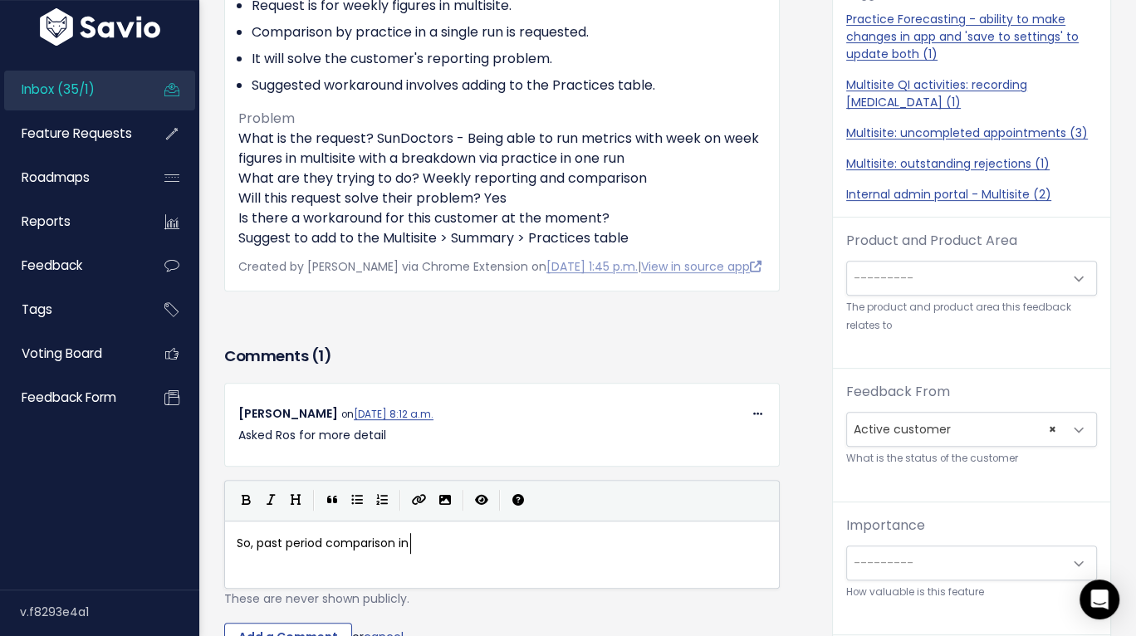
scroll to position [6, 174]
type textarea "So, past period comparison in that metric?"
click at [307, 542] on span "So, past period comparison in that metric?" at bounding box center [361, 543] width 249 height 17
type textarea "So, past period comparison in that metric?"
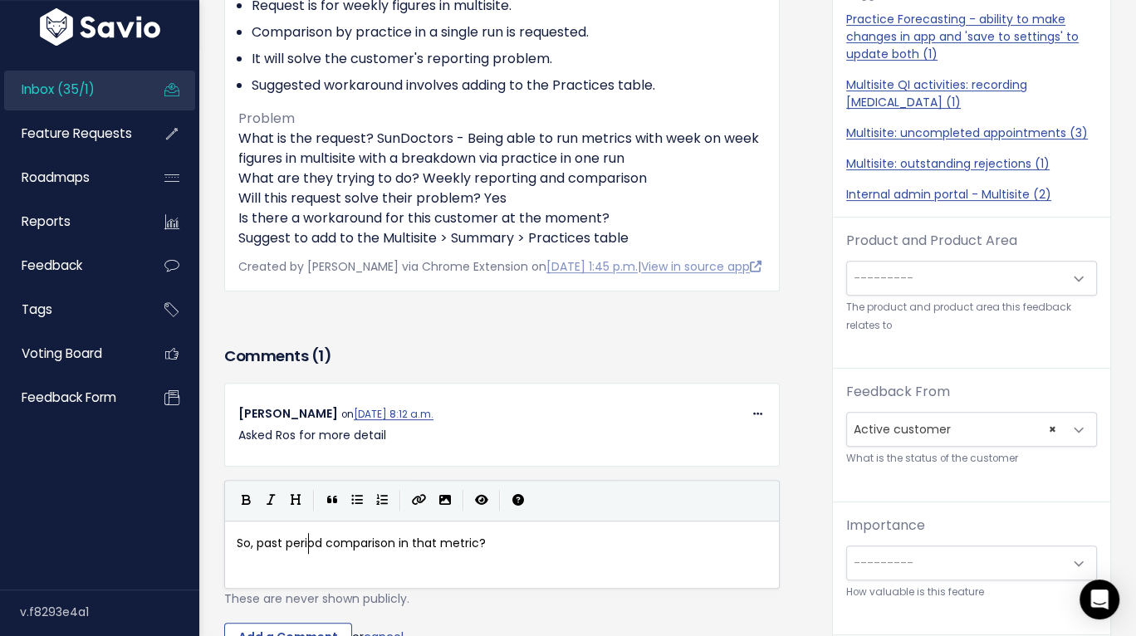
scroll to position [6, 0]
click at [307, 542] on span "So, past perod comparison in that metric?" at bounding box center [360, 543] width 247 height 17
type textarea "So, past perod comparison in that metric?"
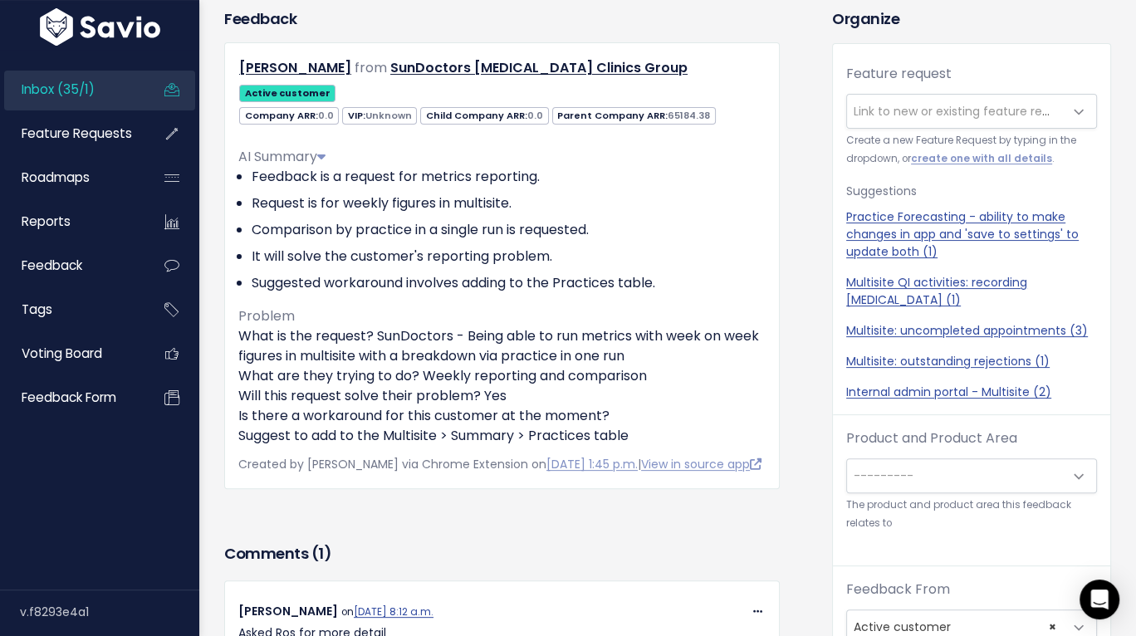
scroll to position [65, 0]
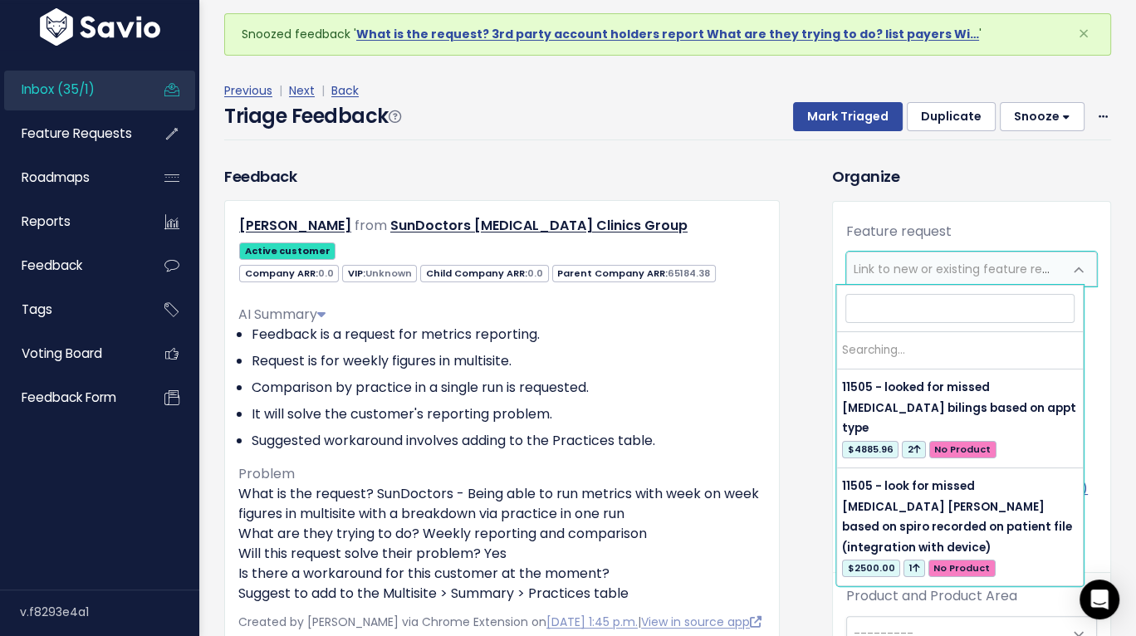
click at [883, 271] on span "Link to new or existing feature request..." at bounding box center [968, 269] width 229 height 17
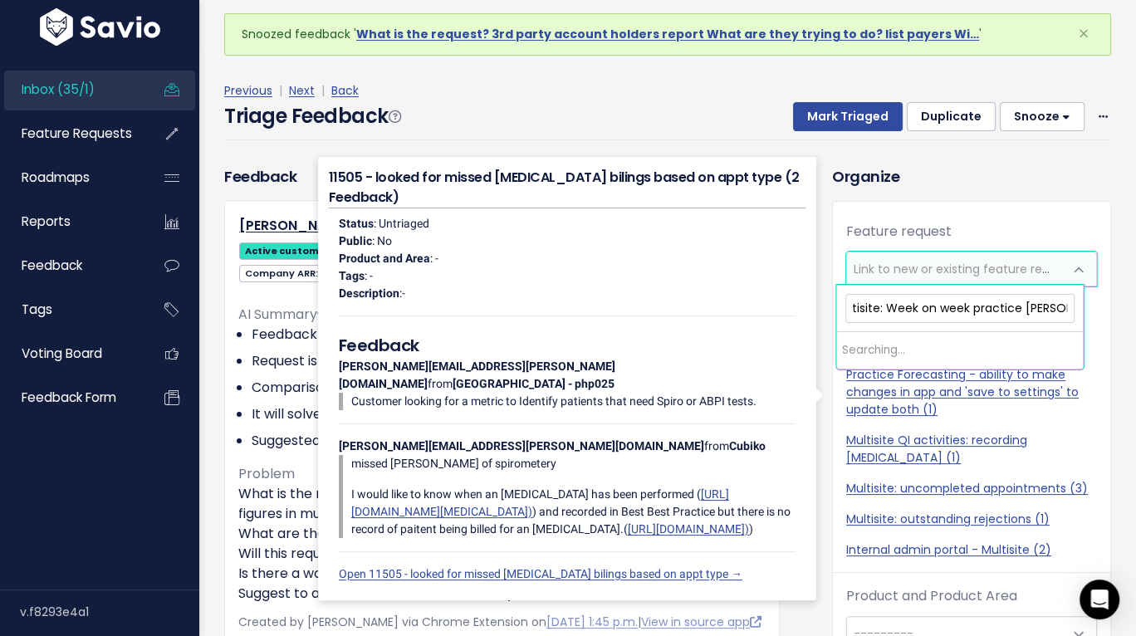
scroll to position [0, 32]
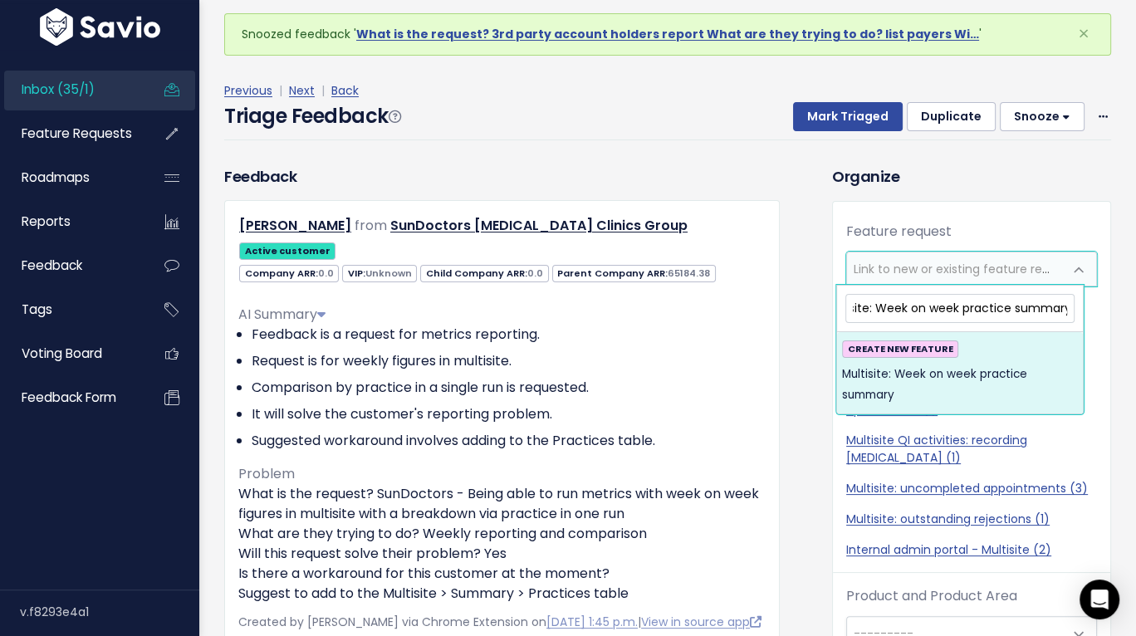
type input "Multisite: Week on week practice summary"
click at [940, 364] on span "Multisite: Week on week practice summary" at bounding box center [959, 384] width 235 height 41
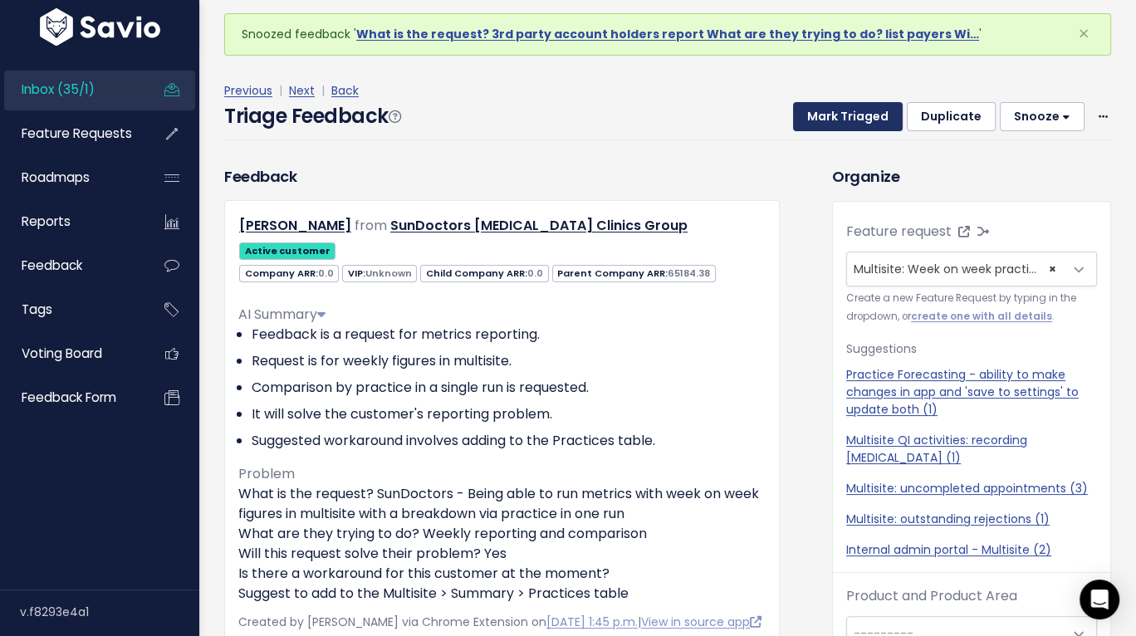
click at [852, 112] on button "Mark Triaged" at bounding box center [848, 117] width 110 height 30
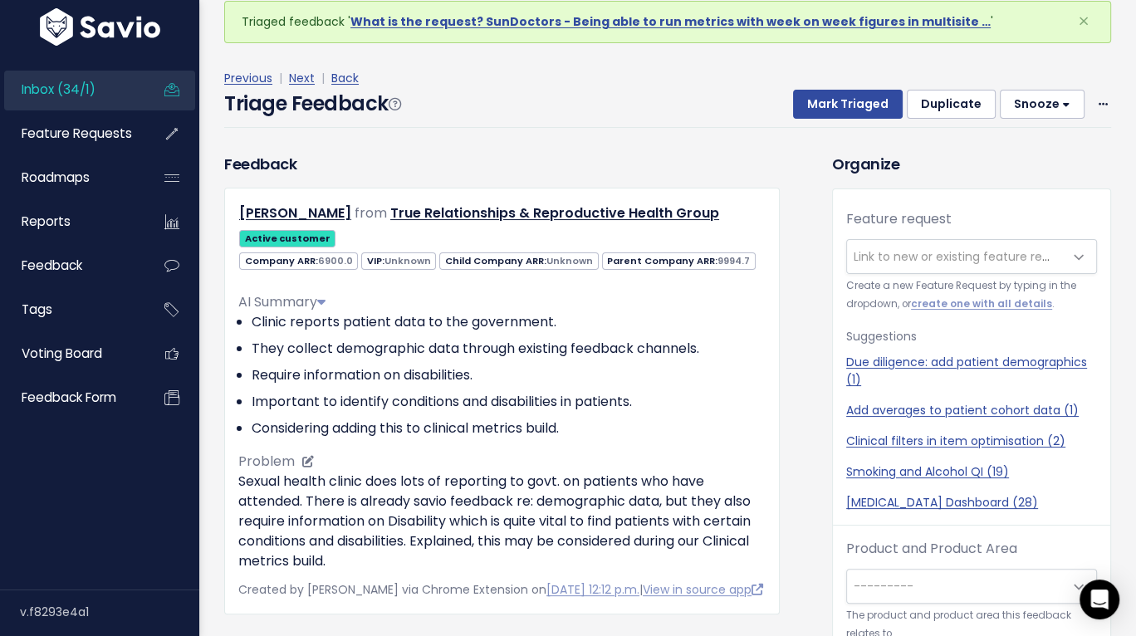
scroll to position [55, 0]
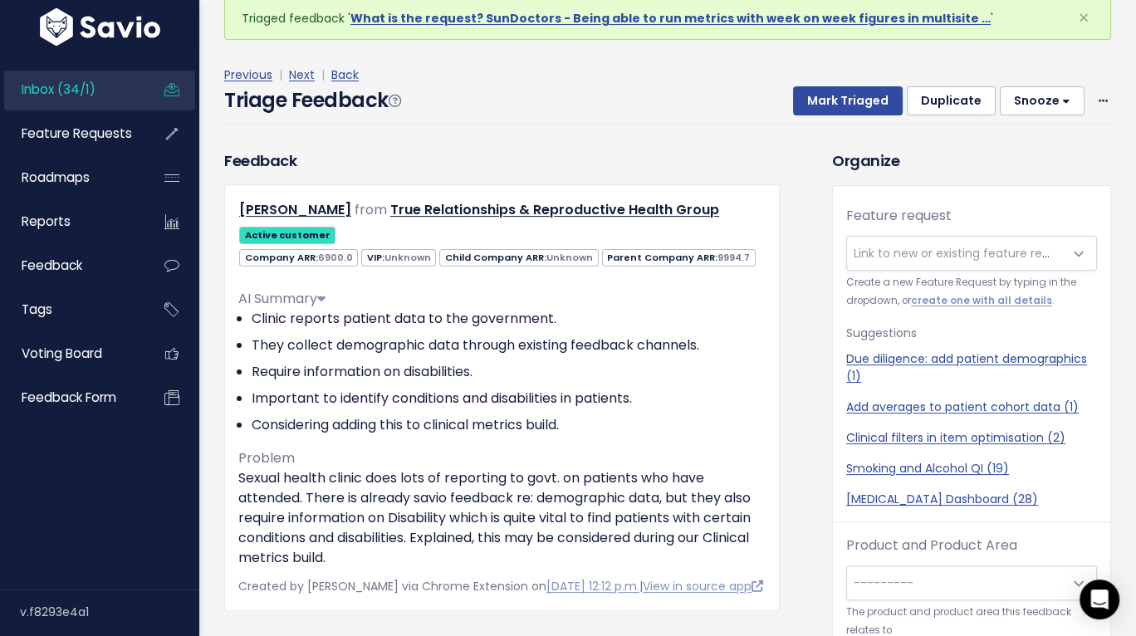
click at [867, 260] on span "Link to new or existing feature request..." at bounding box center [955, 253] width 216 height 33
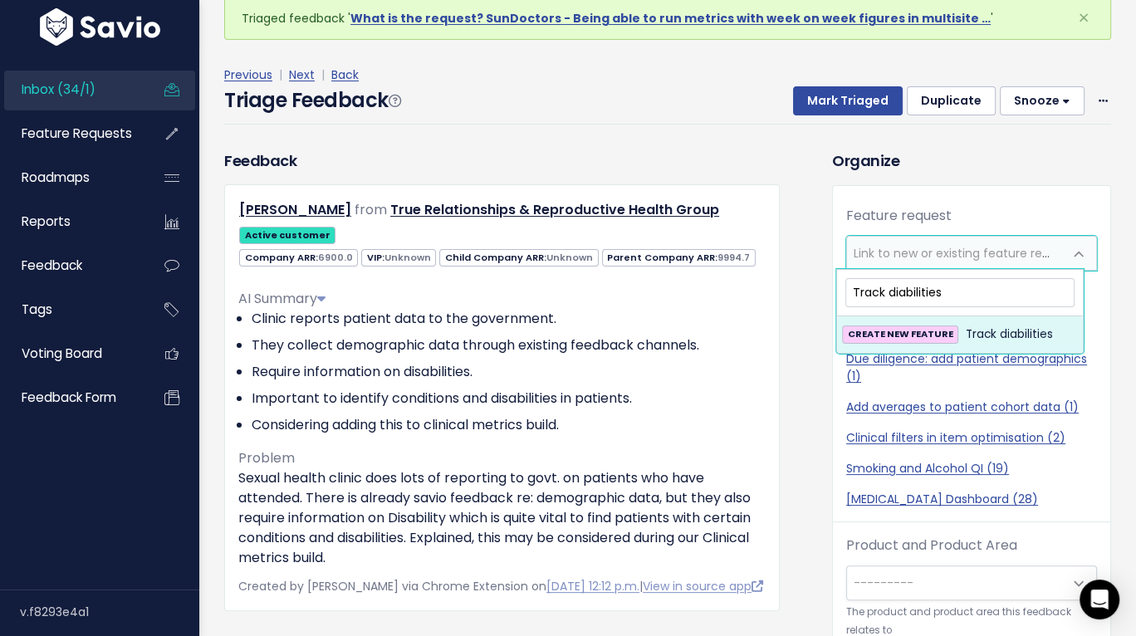
click at [903, 296] on input "Track diabilities" at bounding box center [959, 292] width 228 height 29
type input "Track disabilities"
click at [965, 330] on span "Track disabilities" at bounding box center [1011, 335] width 93 height 20
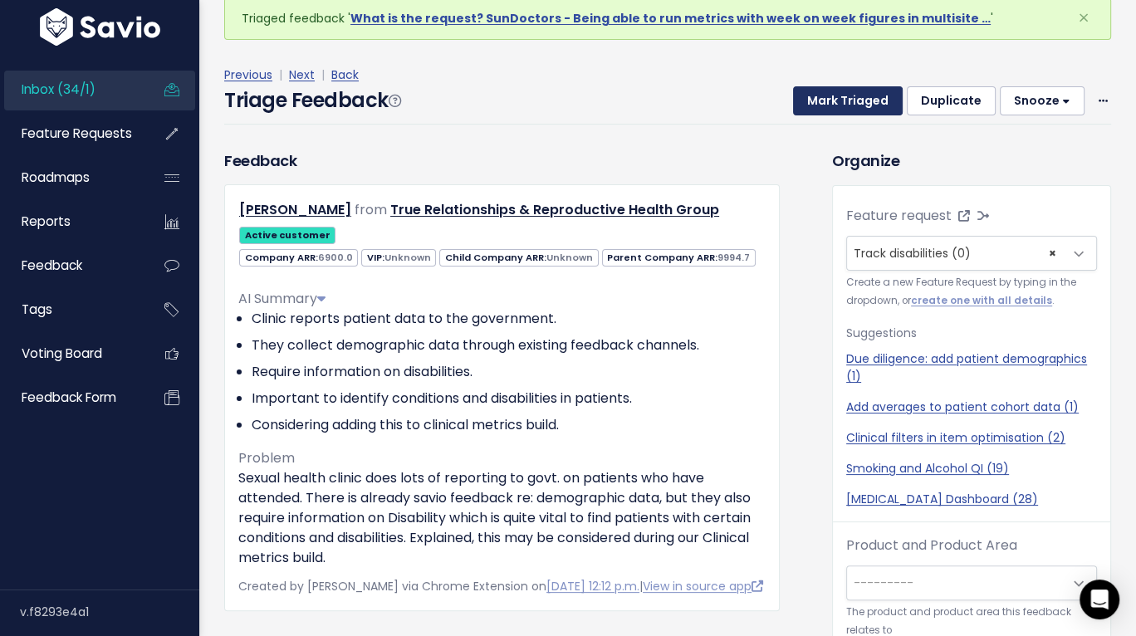
click at [846, 102] on button "Mark Triaged" at bounding box center [848, 101] width 110 height 30
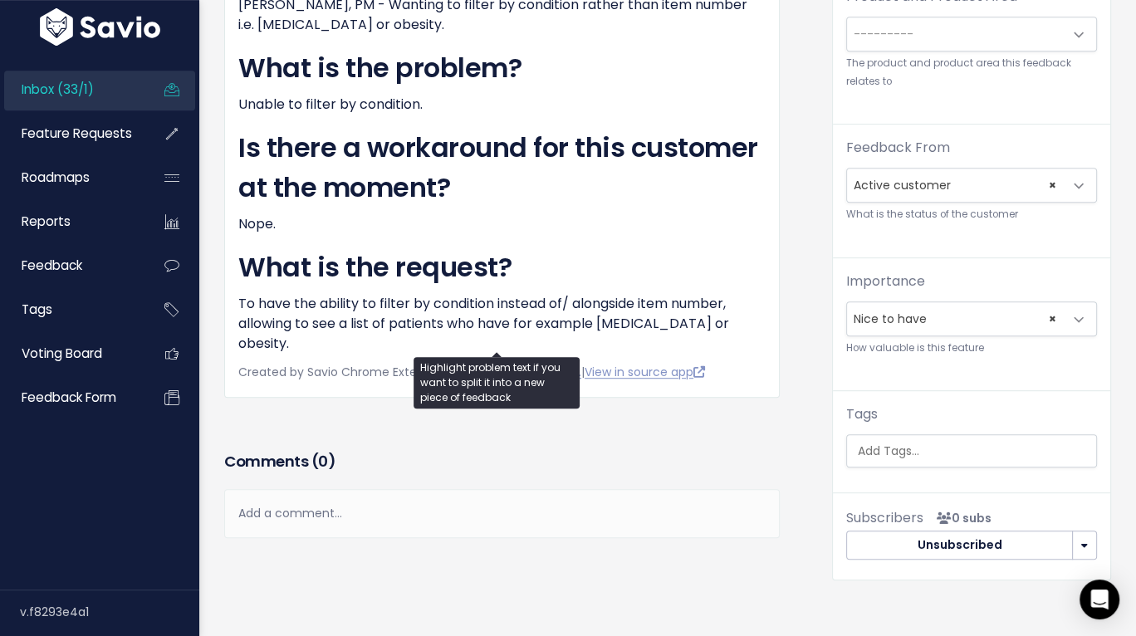
scroll to position [580, 0]
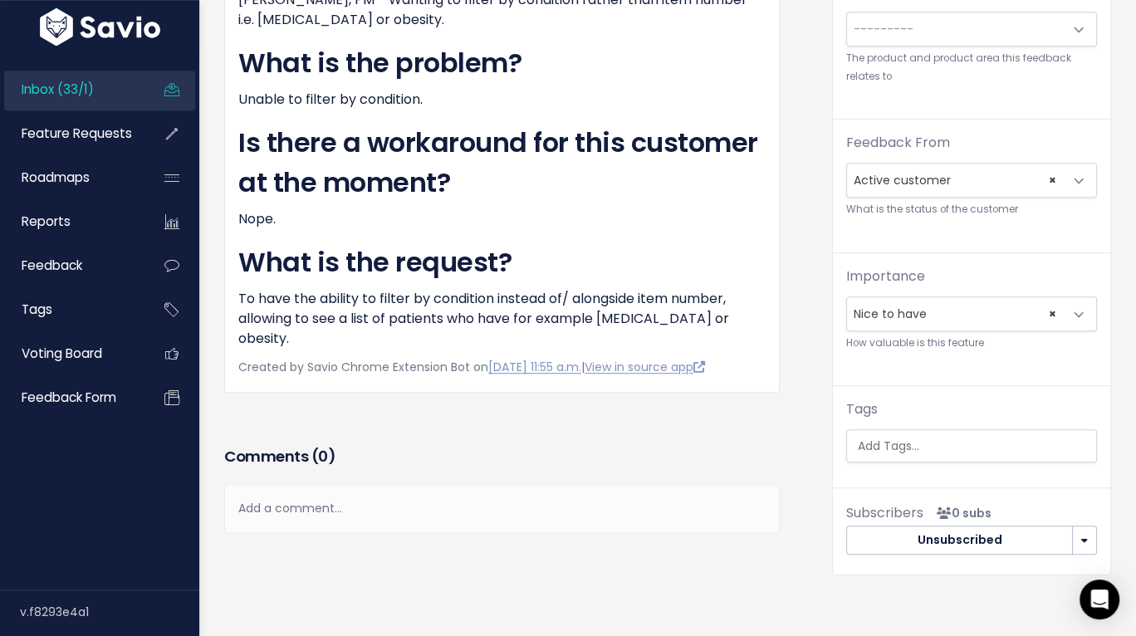
click at [762, 310] on div "Jenn Klip from OneCare Family Doctors - gcmc001 Active customer 0.0" at bounding box center [501, 11] width 555 height 761
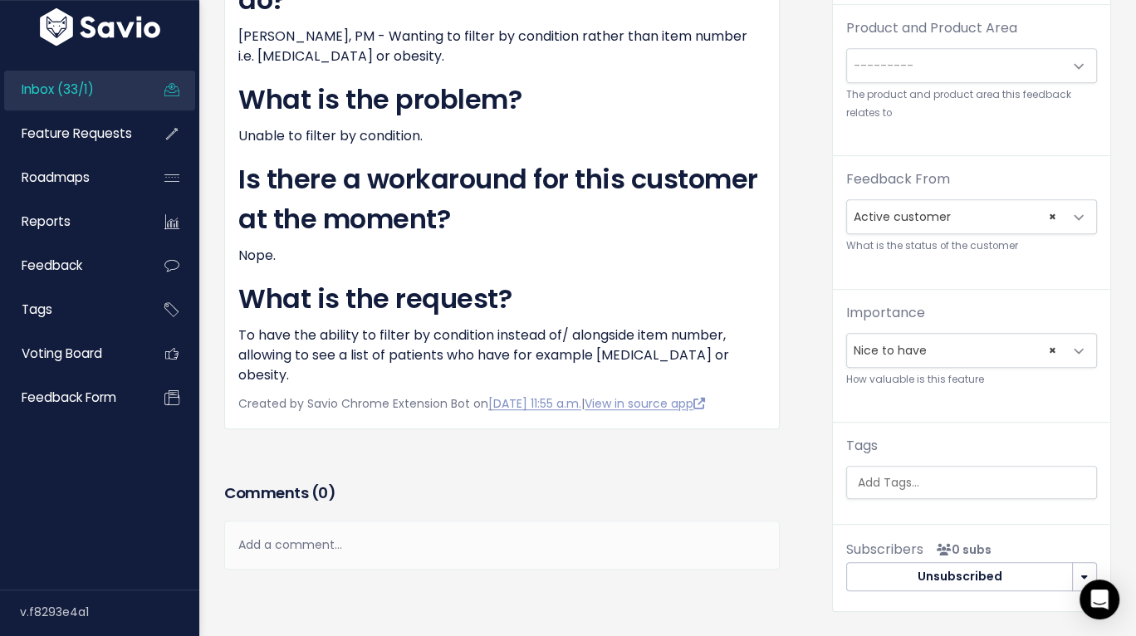
scroll to position [664, 0]
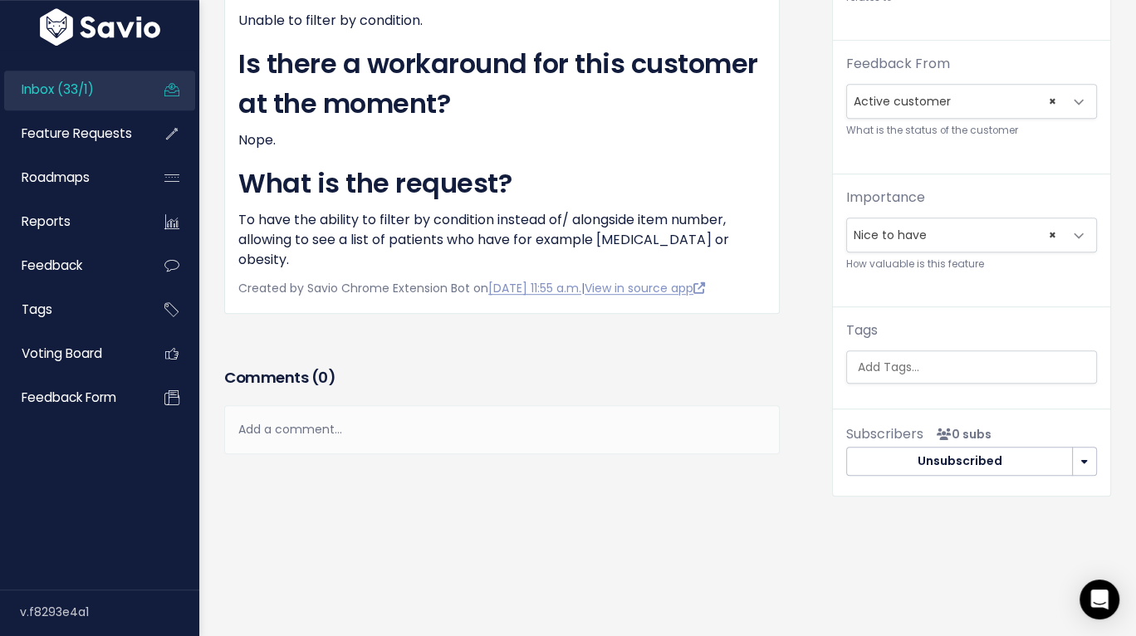
click at [520, 431] on div "Add a comment..." at bounding box center [501, 429] width 555 height 49
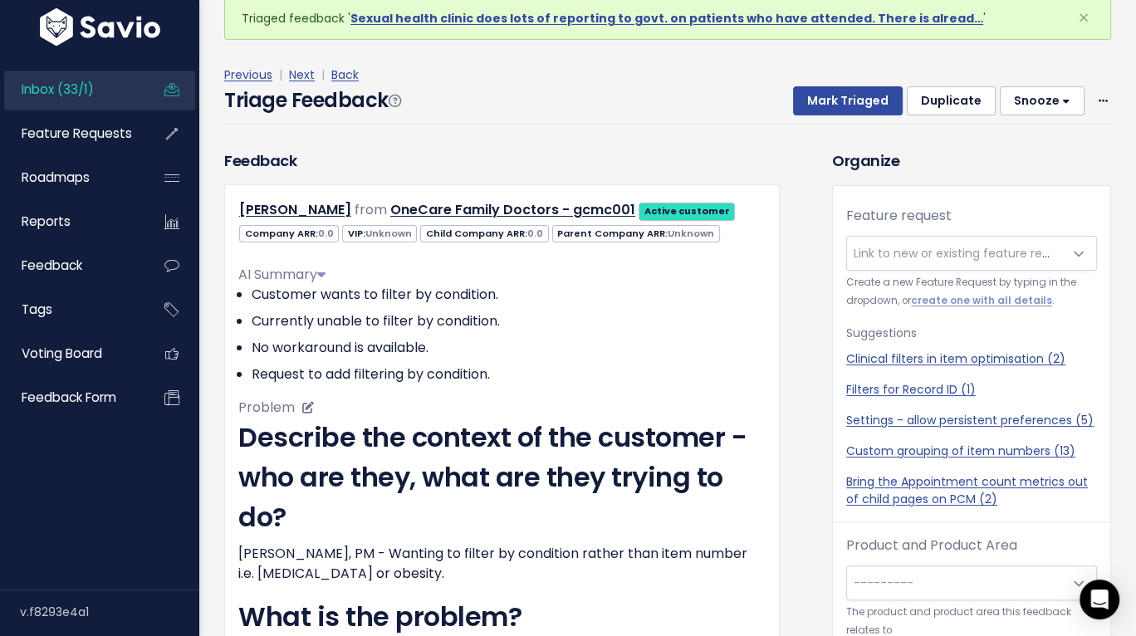
scroll to position [91, 0]
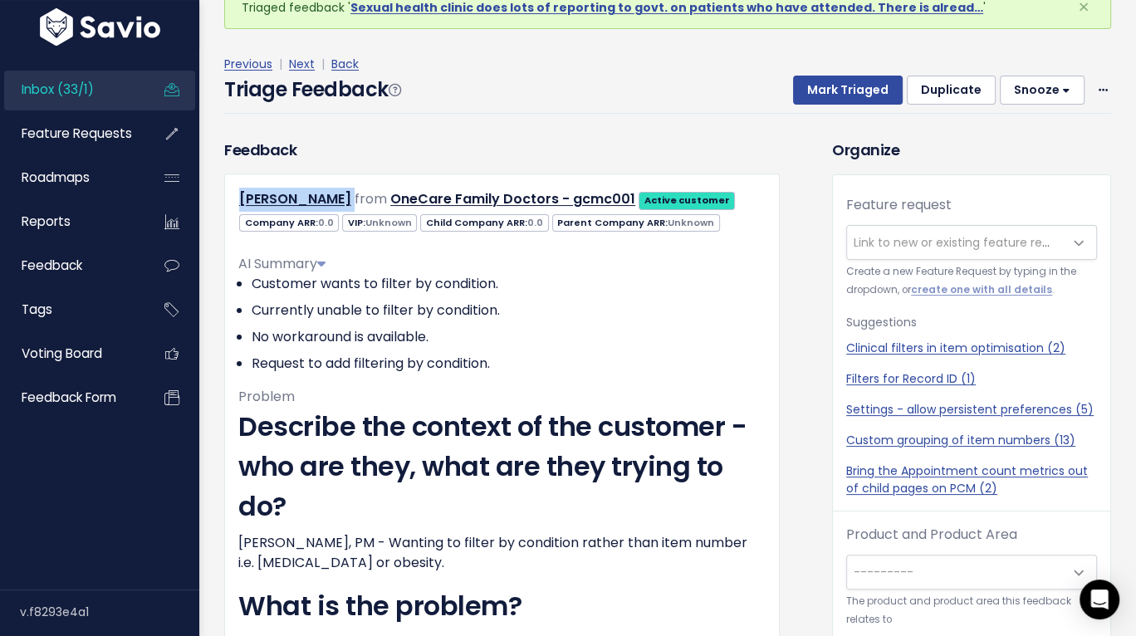
drag, startPoint x: 303, startPoint y: 196, endPoint x: 237, endPoint y: 204, distance: 66.9
click at [237, 204] on div "Jenn Klip from OneCare Family Doctors - gcmc001 Active customer" at bounding box center [502, 200] width 552 height 24
copy div "Jenn Klip"
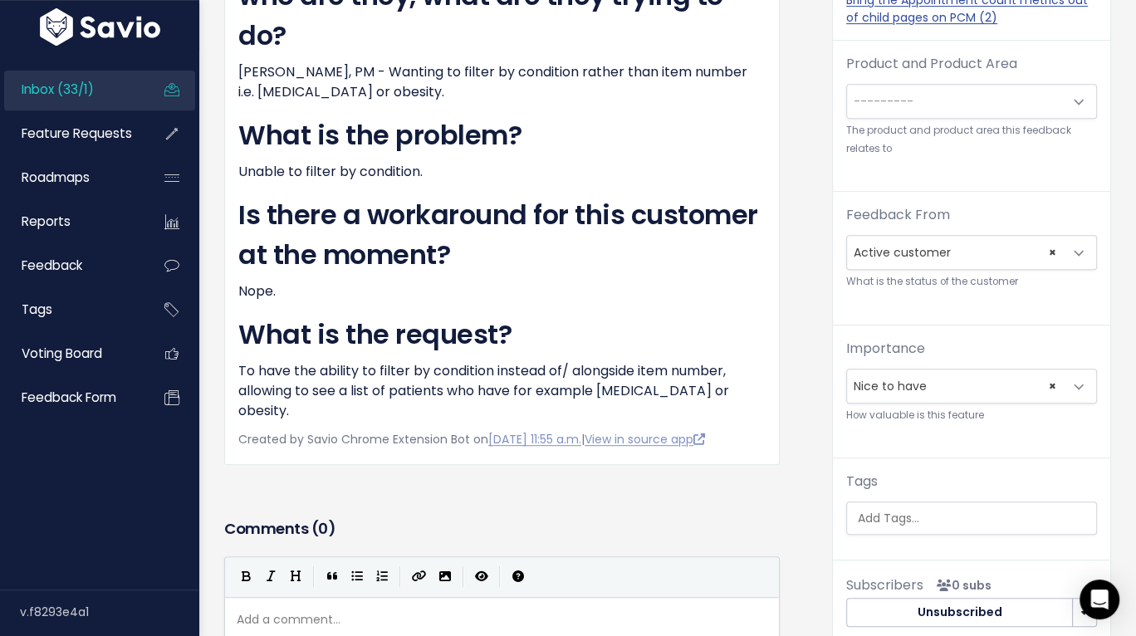
scroll to position [773, 0]
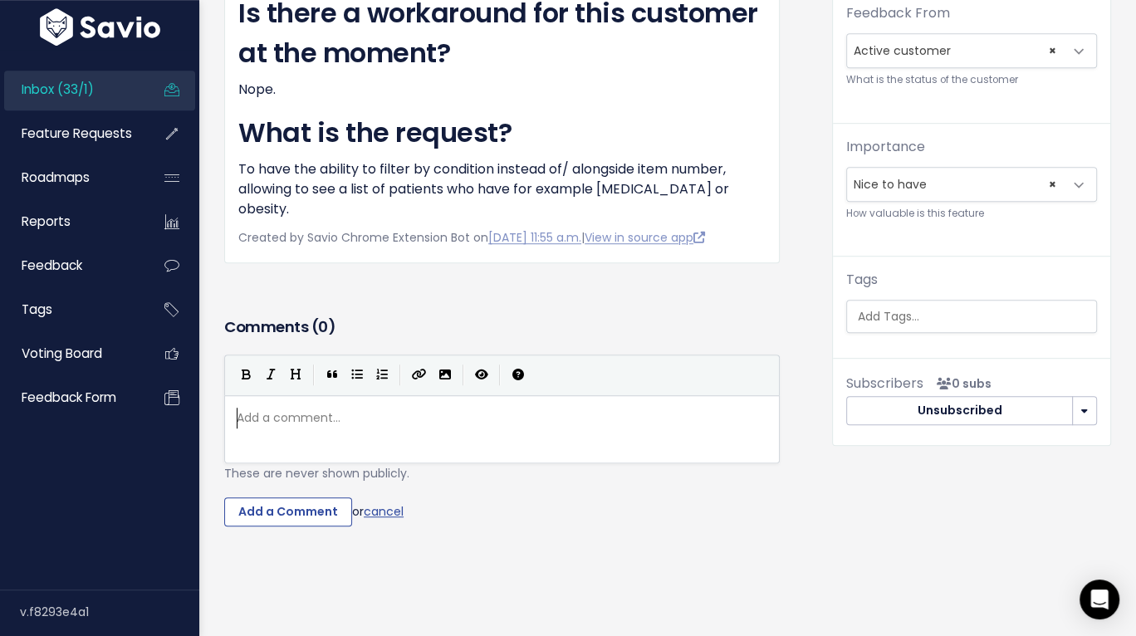
click at [412, 419] on div "Add a comment... ​" at bounding box center [522, 449] width 579 height 91
type textarea "I will reach out to the customer when I am back - will email and ask "wh"
type textarea "where they want to see f"
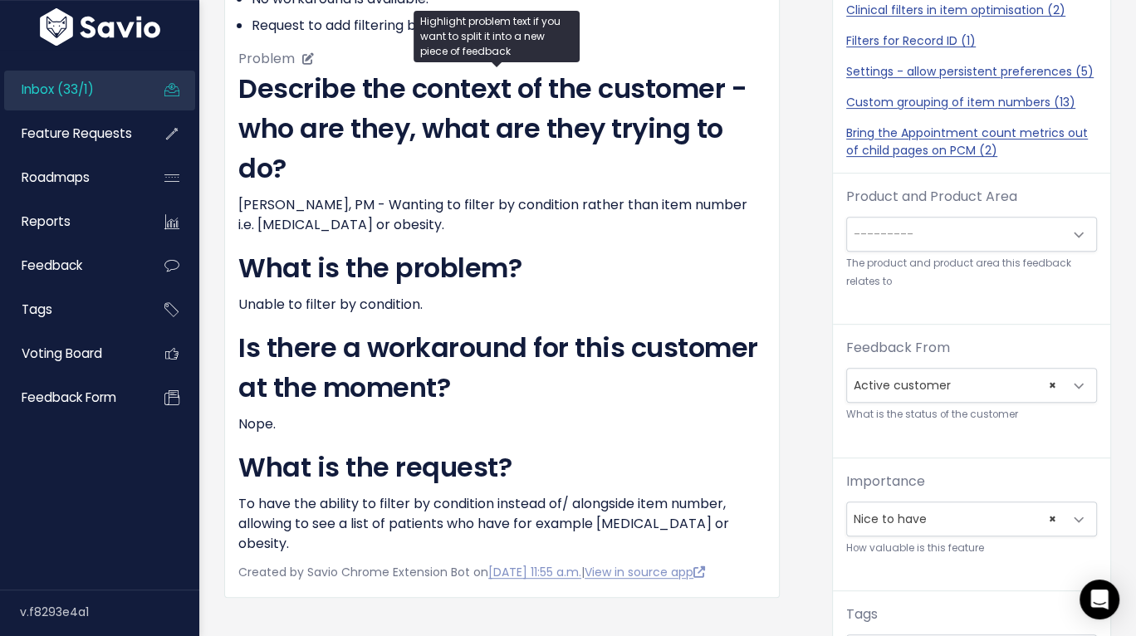
scroll to position [418, 0]
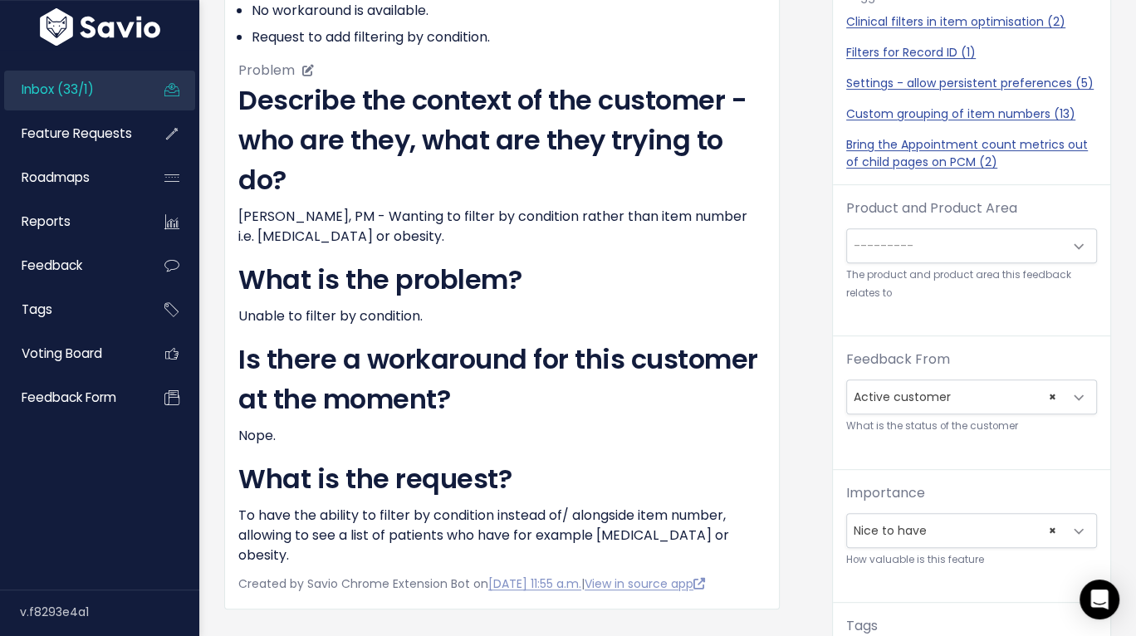
type textarea "this information and why"
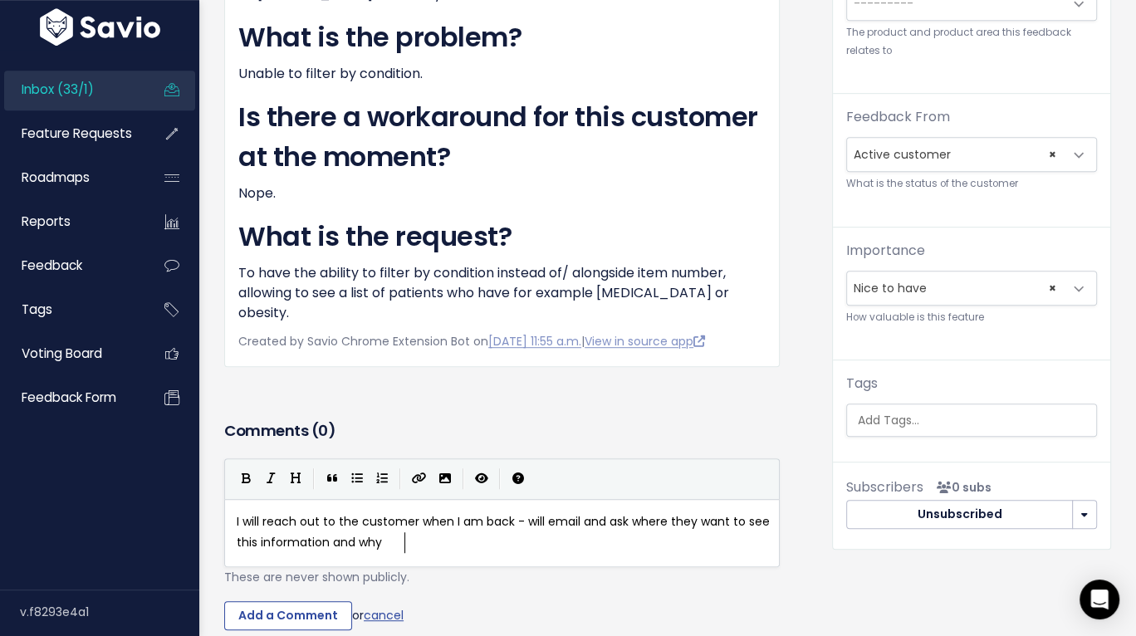
scroll to position [773, 0]
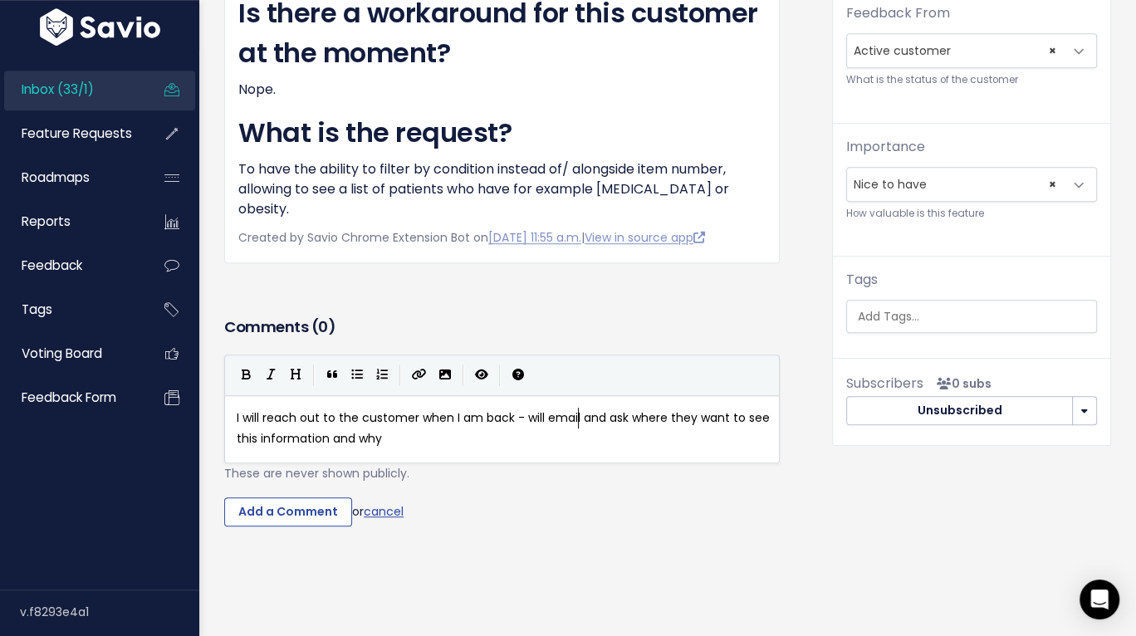
click at [576, 411] on span "I will reach out to the customer when I am back - will email and ask where they…" at bounding box center [505, 427] width 536 height 37
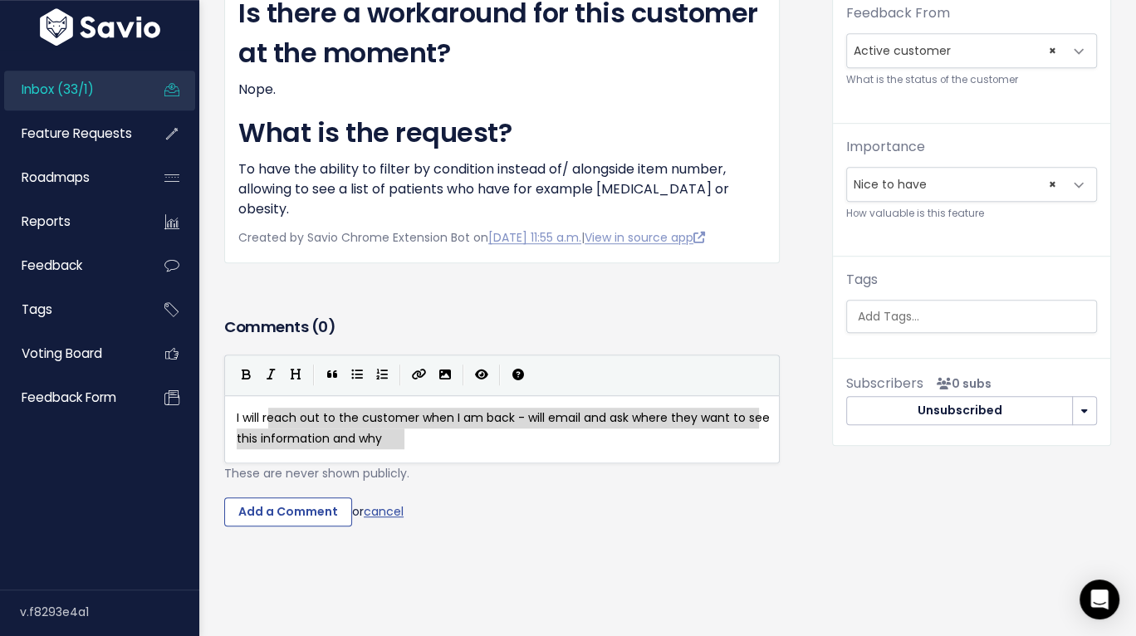
type textarea "ll reach out to the customer when I am back - will email and ask where they wan…"
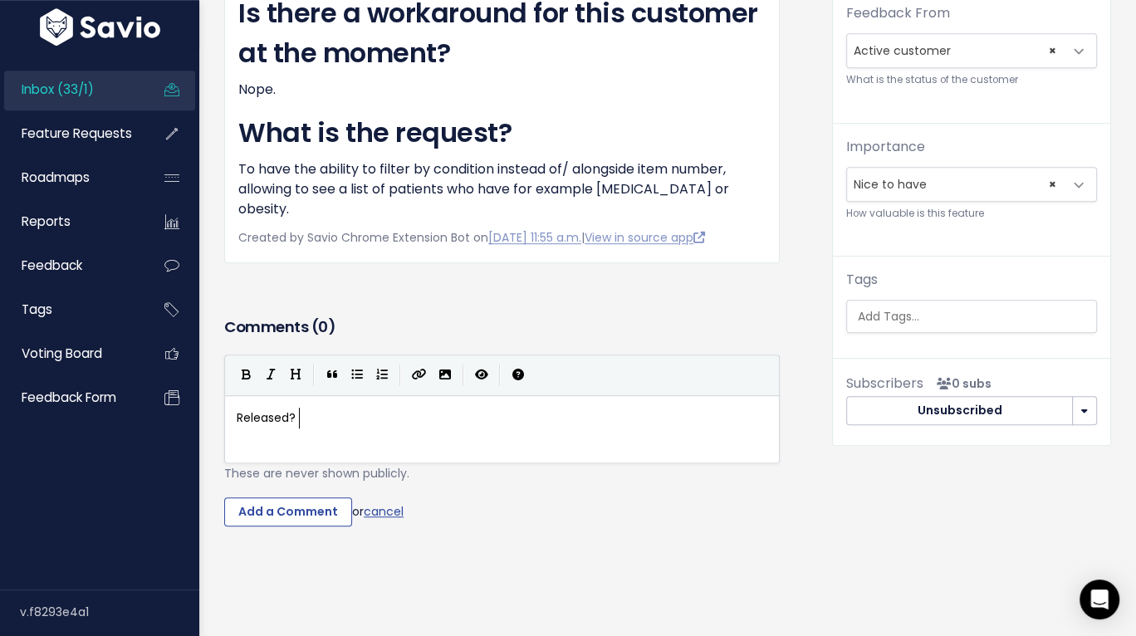
type textarea "Released? A"
type textarea "Have"
type textarea "Depends what she wnated"
type textarea "aed"
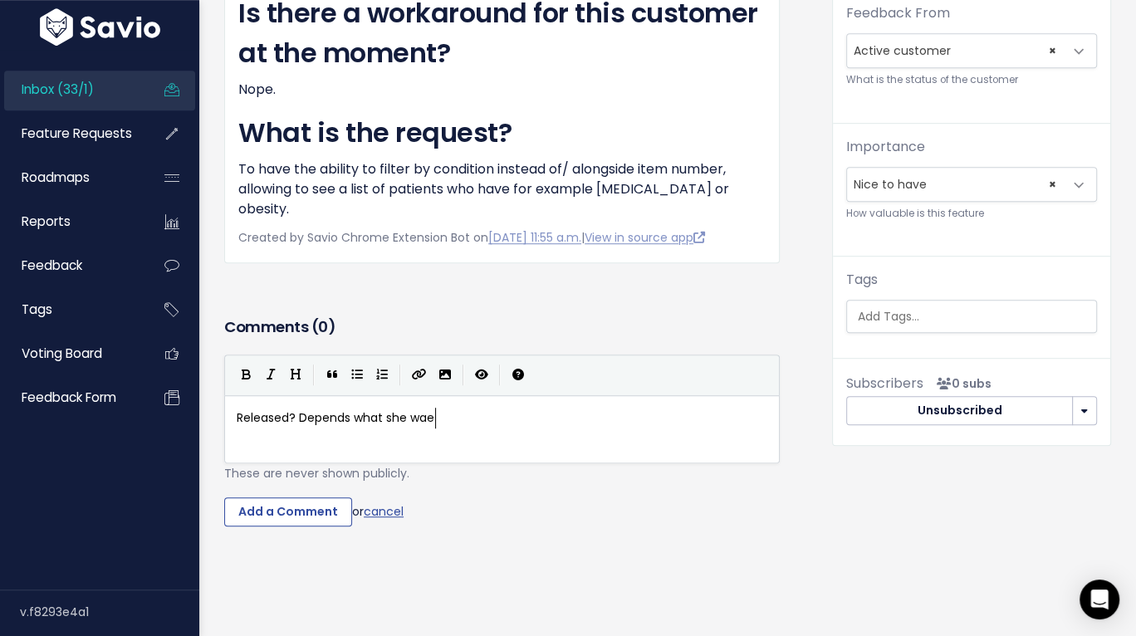
type textarea "t"
type textarea "nted irt"
type textarea "t for. Have emailed."
click at [262, 497] on input "Add a Comment" at bounding box center [288, 512] width 128 height 30
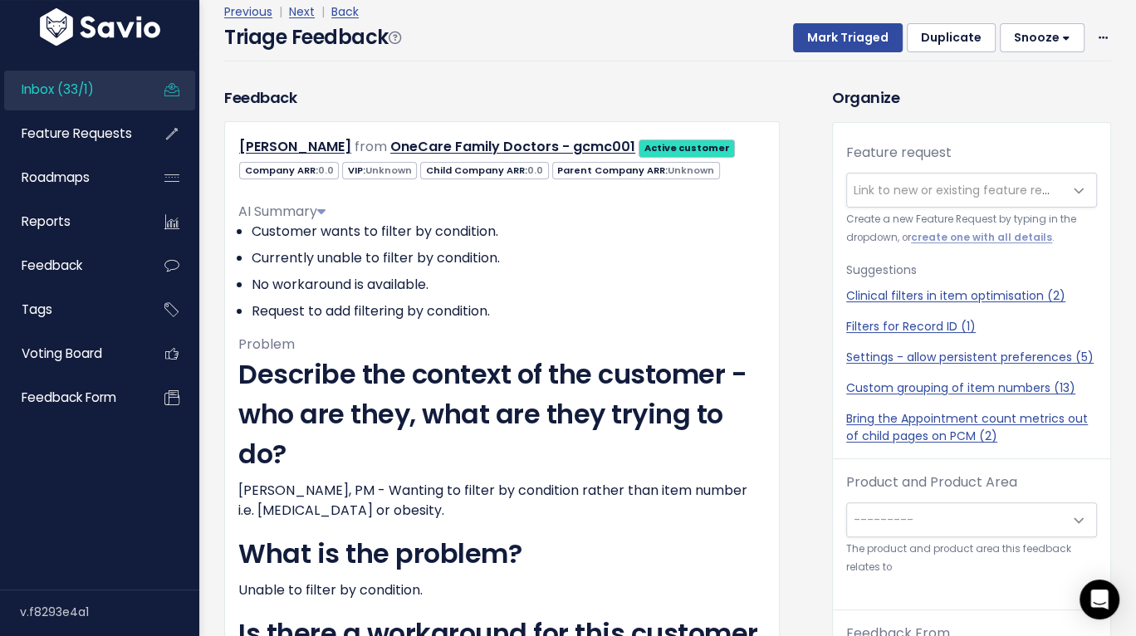
scroll to position [130, 0]
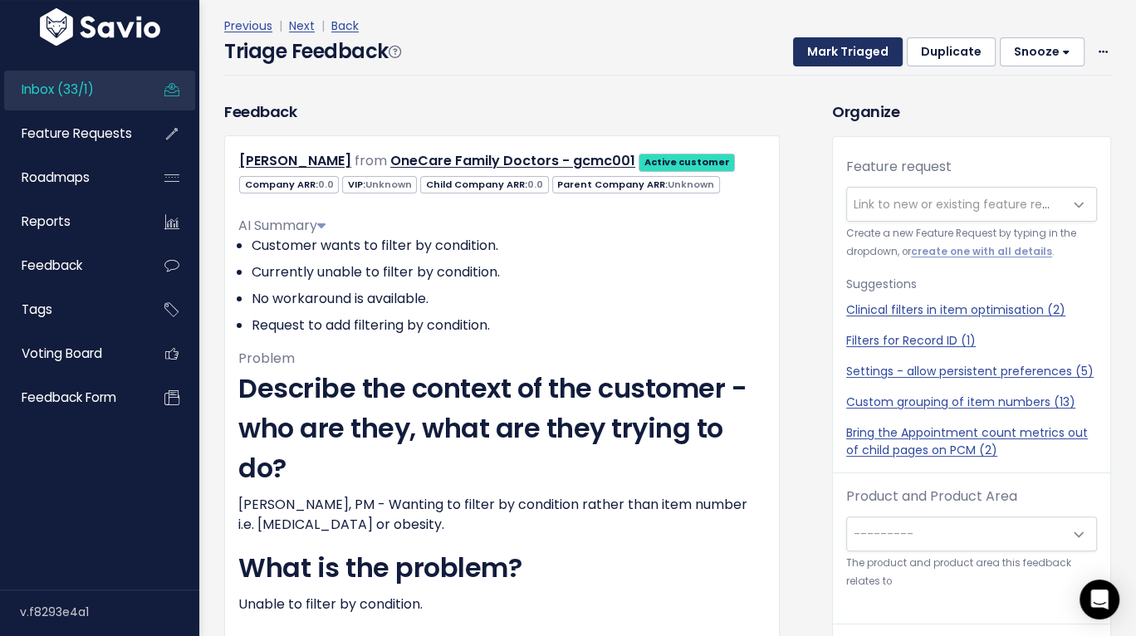
click at [859, 61] on button "Mark Triaged" at bounding box center [848, 52] width 110 height 30
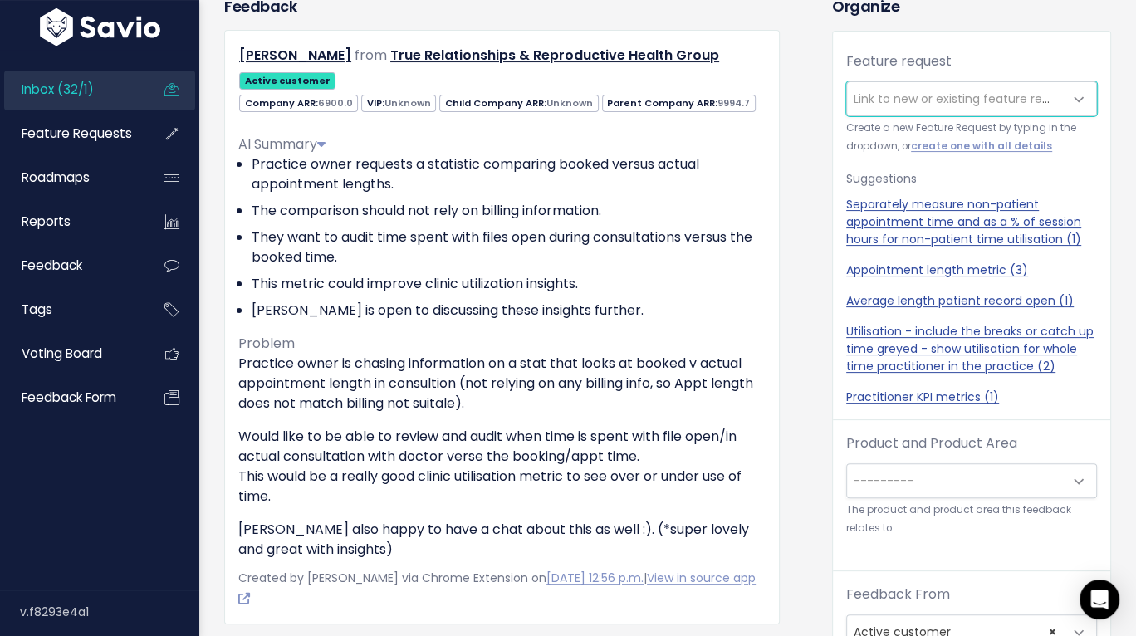
scroll to position [242, 0]
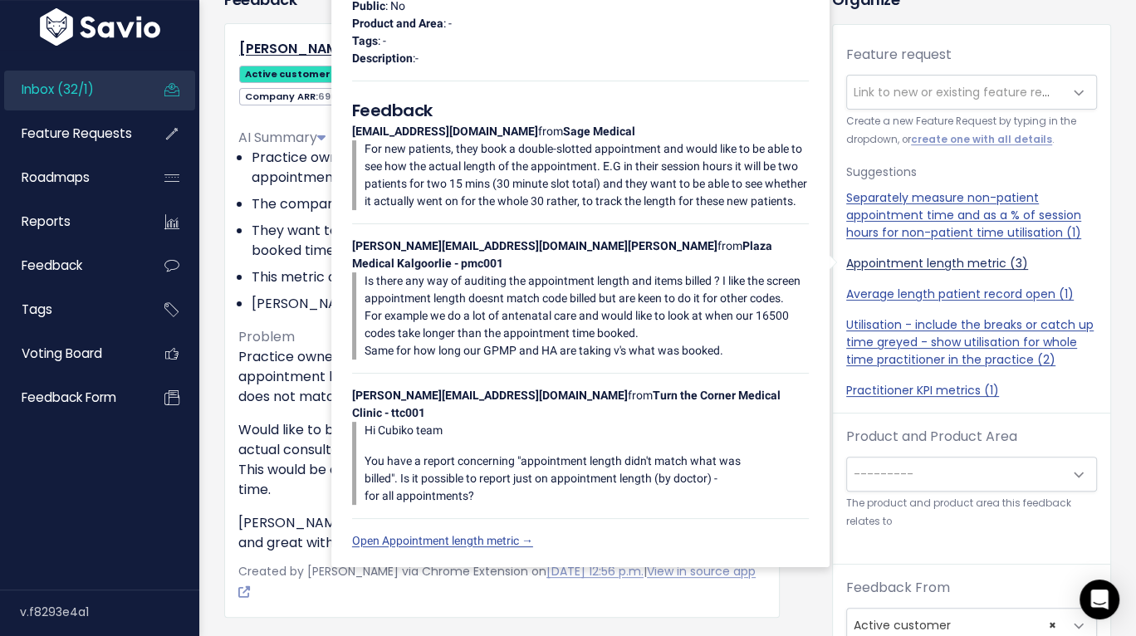
click at [927, 260] on link "Appointment length metric (3)" at bounding box center [971, 263] width 251 height 17
select select "12774"
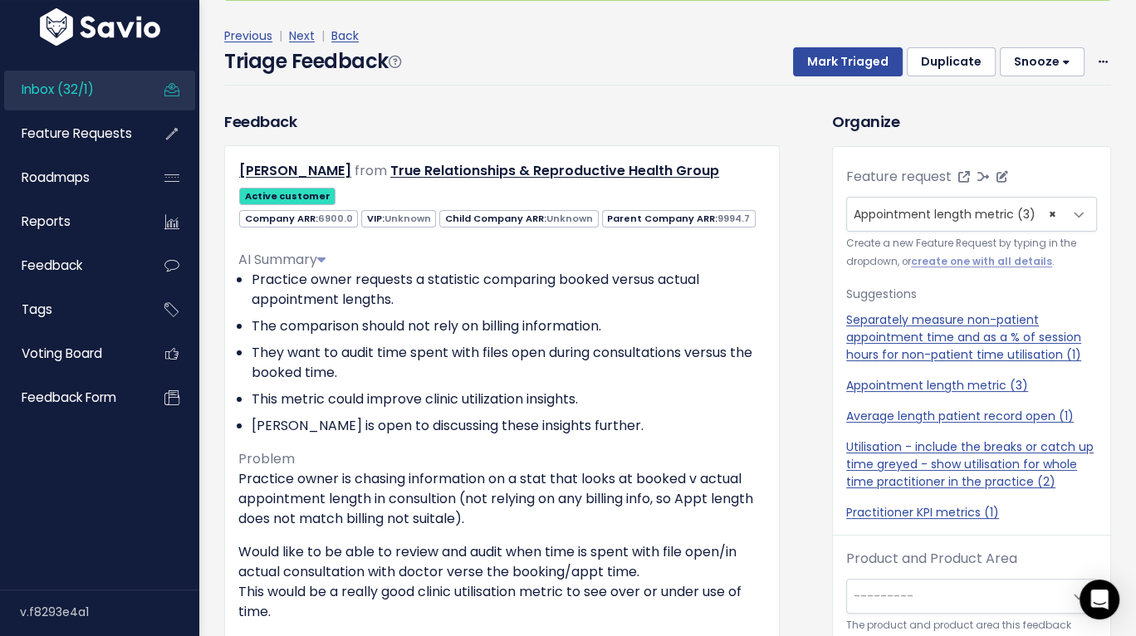
scroll to position [81, 0]
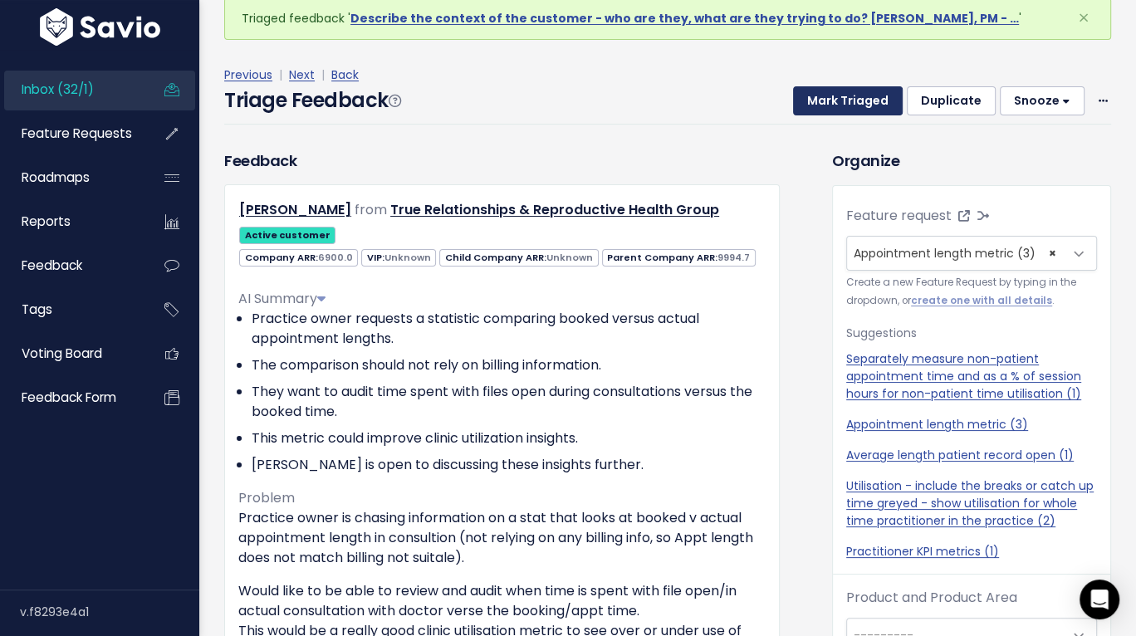
click at [855, 107] on button "Mark Triaged" at bounding box center [848, 101] width 110 height 30
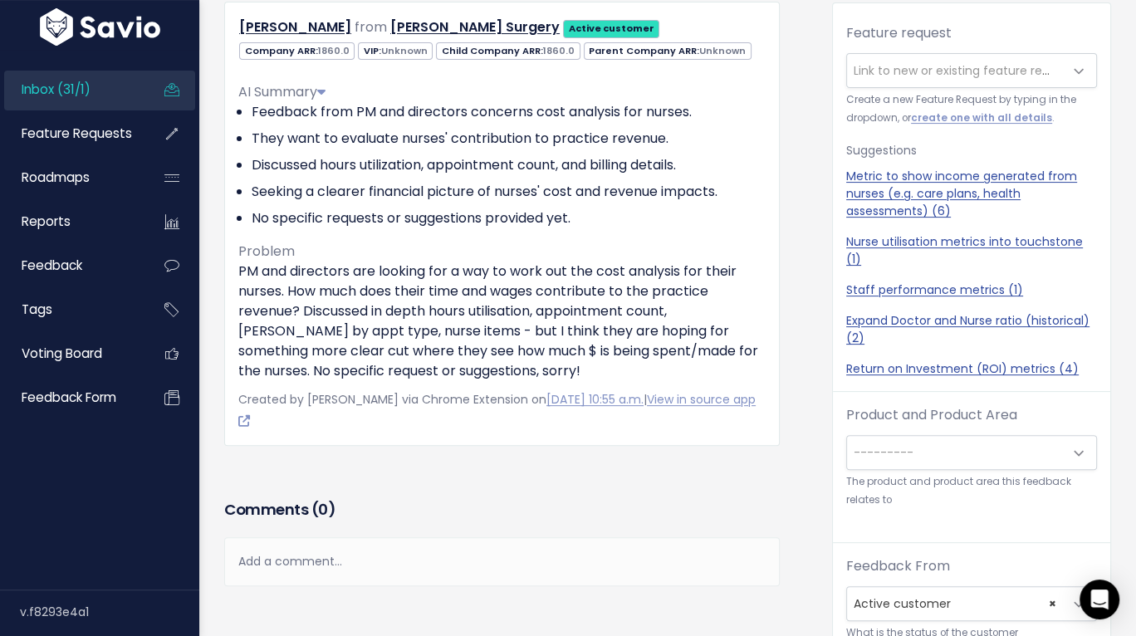
scroll to position [200, 0]
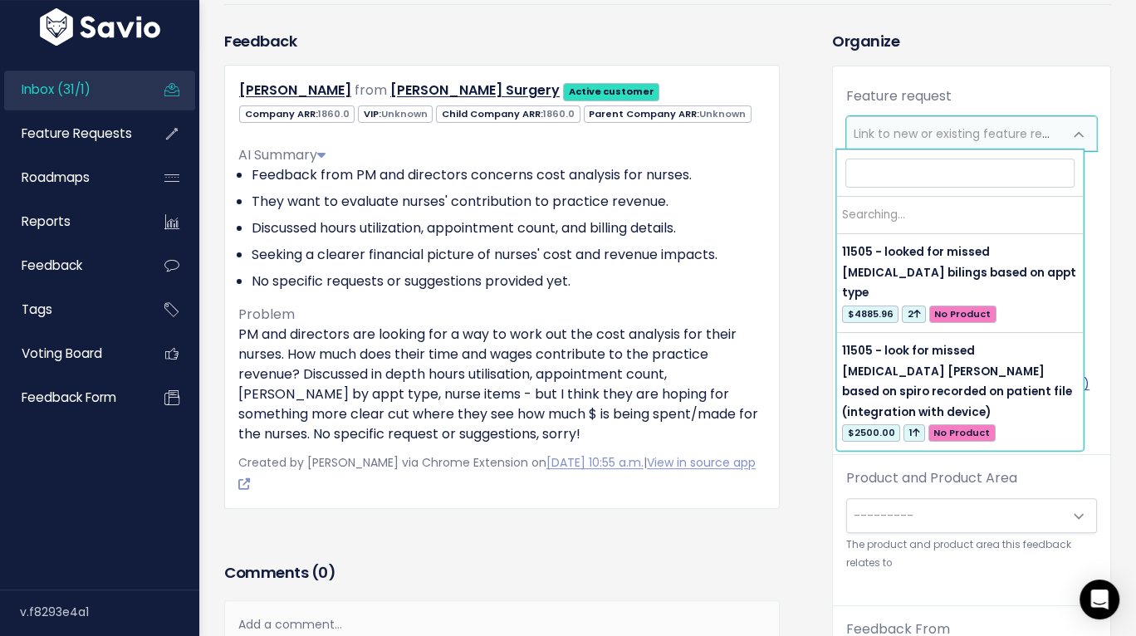
click at [886, 138] on span "Link to new or existing feature request..." at bounding box center [968, 133] width 229 height 17
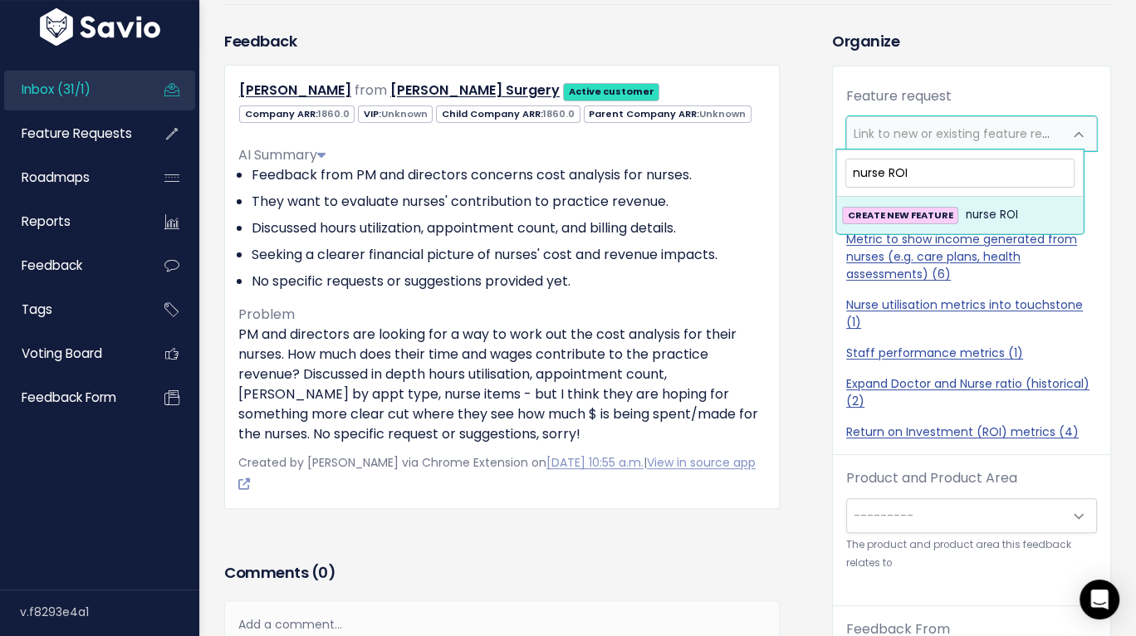
click at [923, 162] on input "nurse ROI" at bounding box center [959, 173] width 228 height 29
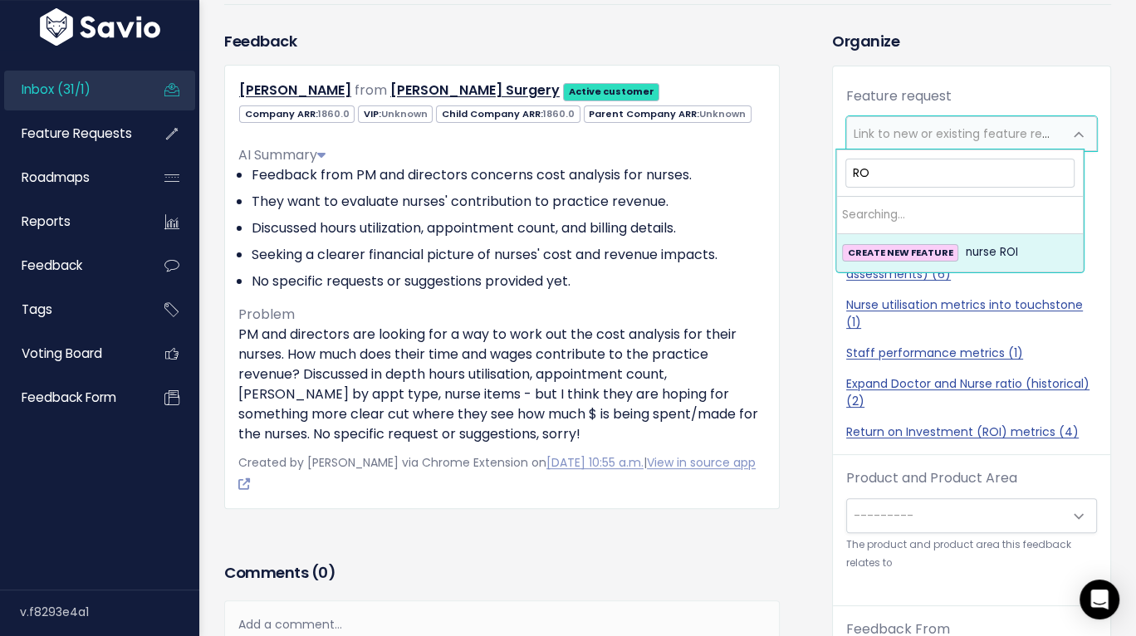
type input "ROI"
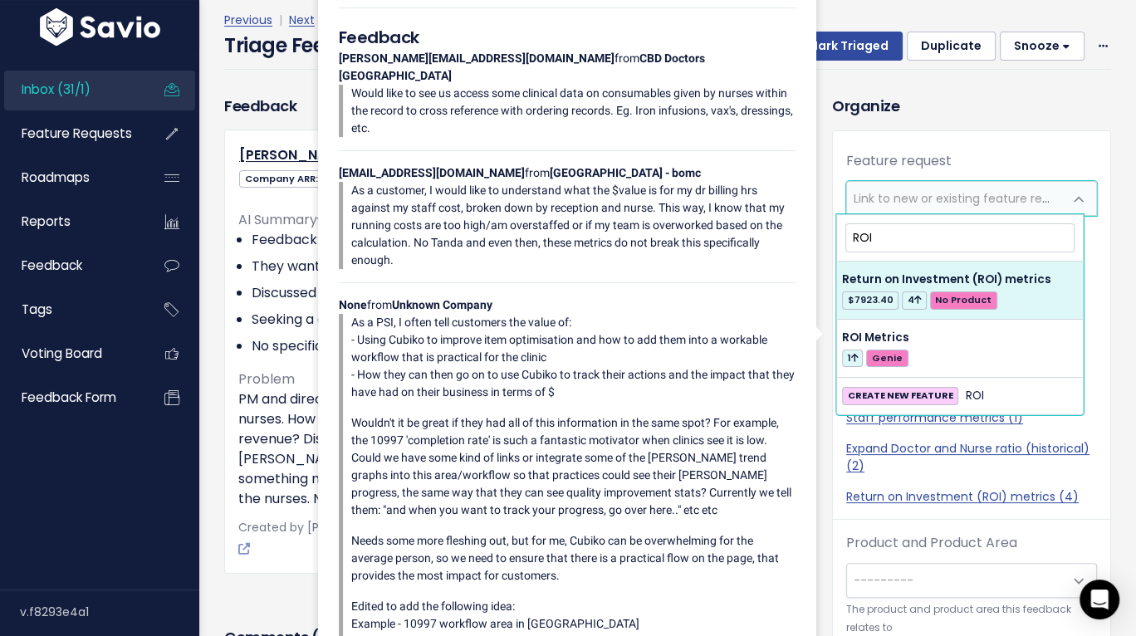
scroll to position [135, 0]
select select "18335"
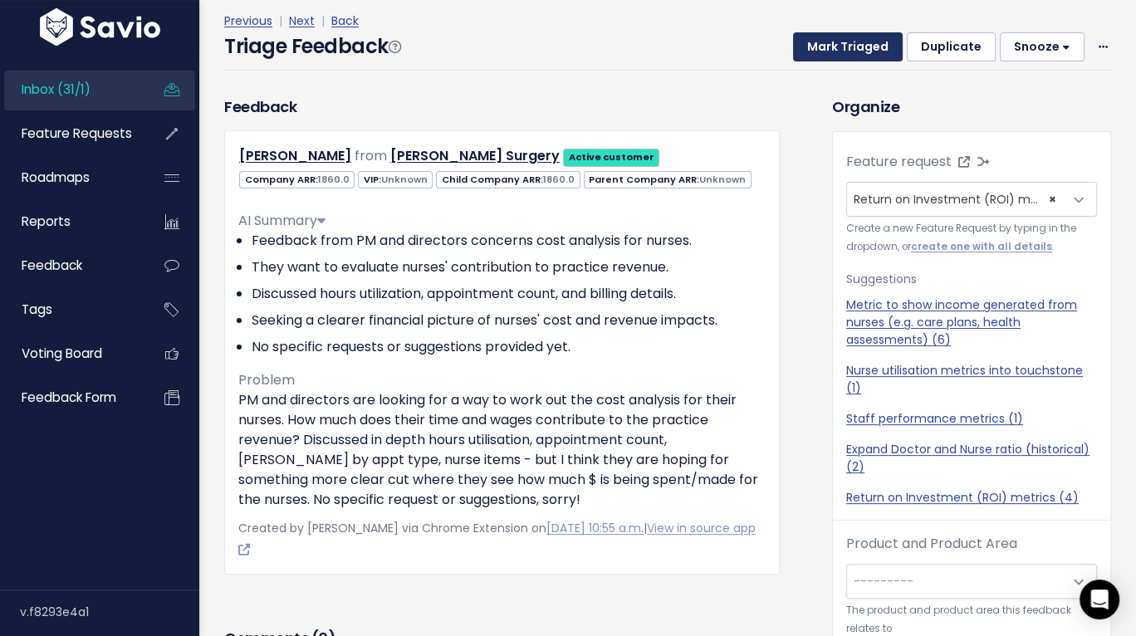
click at [840, 48] on button "Mark Triaged" at bounding box center [848, 47] width 110 height 30
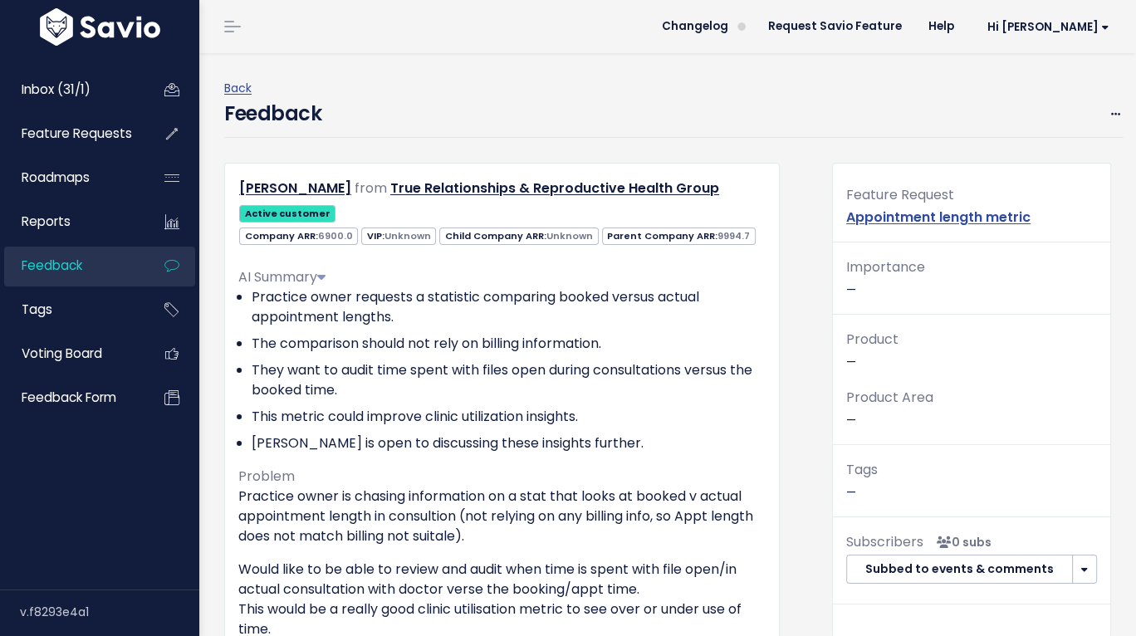
click at [873, 231] on div "Feature Request Appointment length metric" at bounding box center [971, 212] width 277 height 59
click at [882, 221] on link "Appointment length metric" at bounding box center [938, 217] width 184 height 19
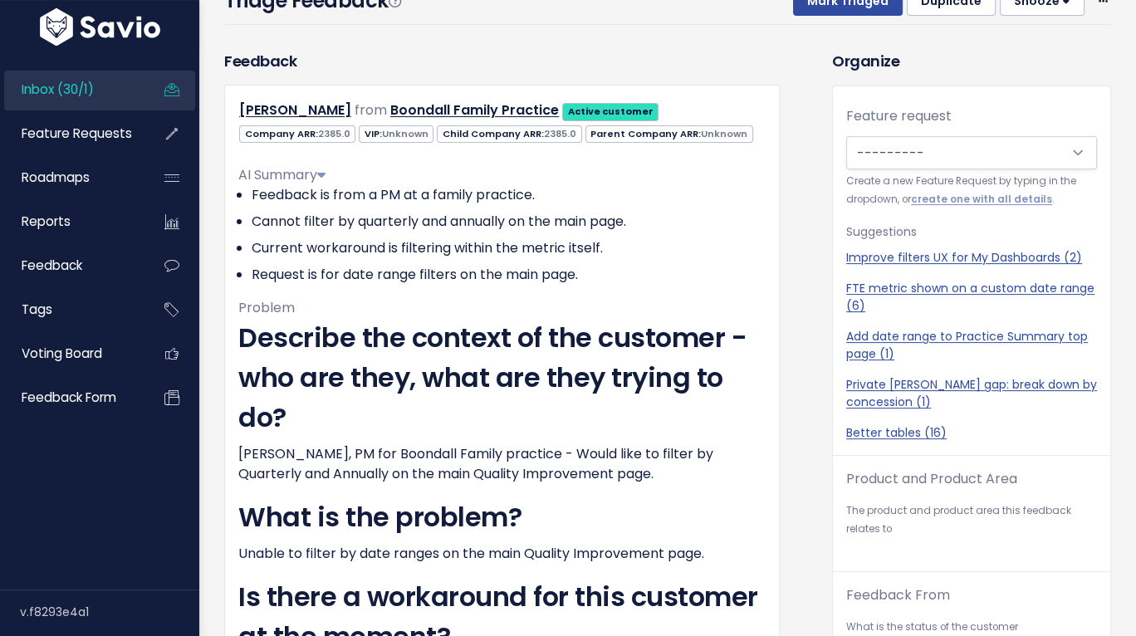
scroll to position [177, 0]
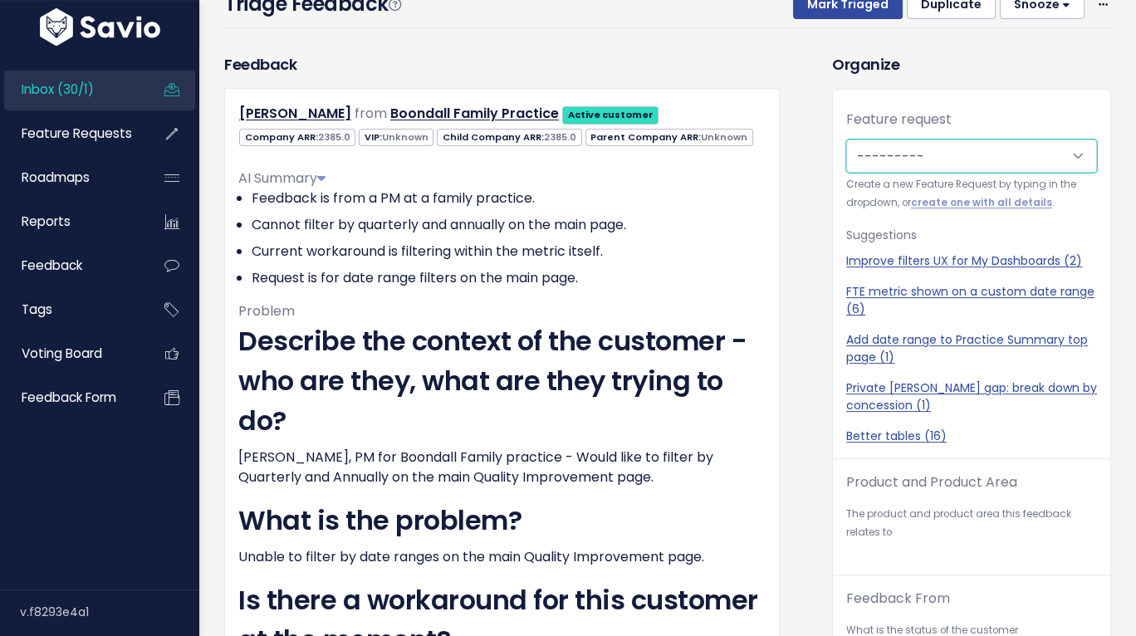
click at [863, 153] on select "---------" at bounding box center [971, 155] width 251 height 33
click at [942, 164] on select "---------" at bounding box center [971, 155] width 251 height 33
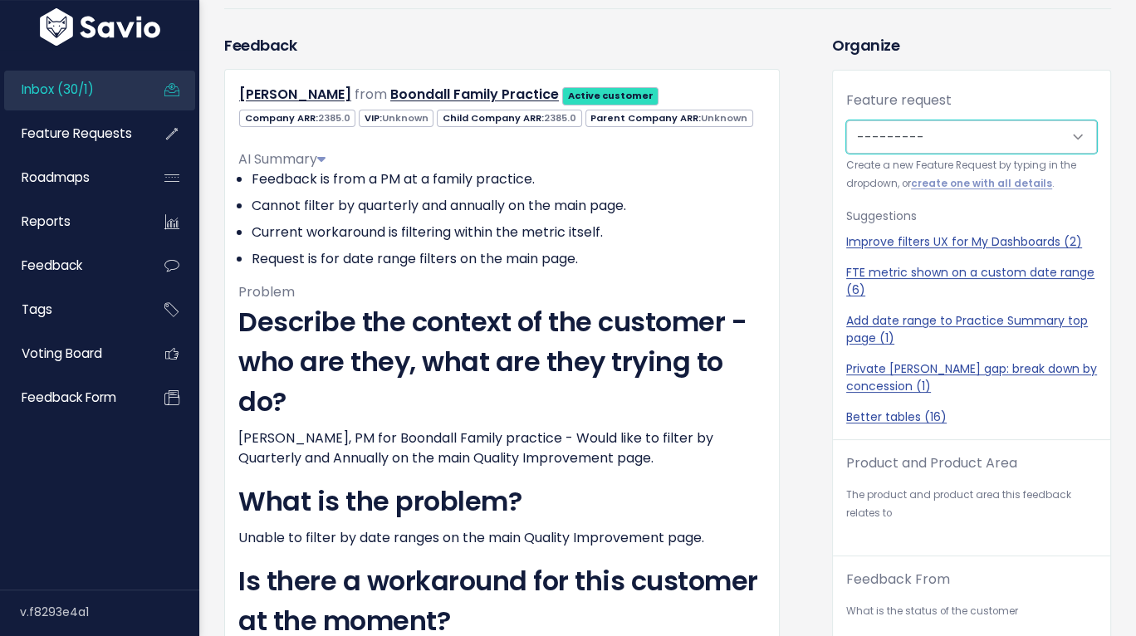
scroll to position [21, 0]
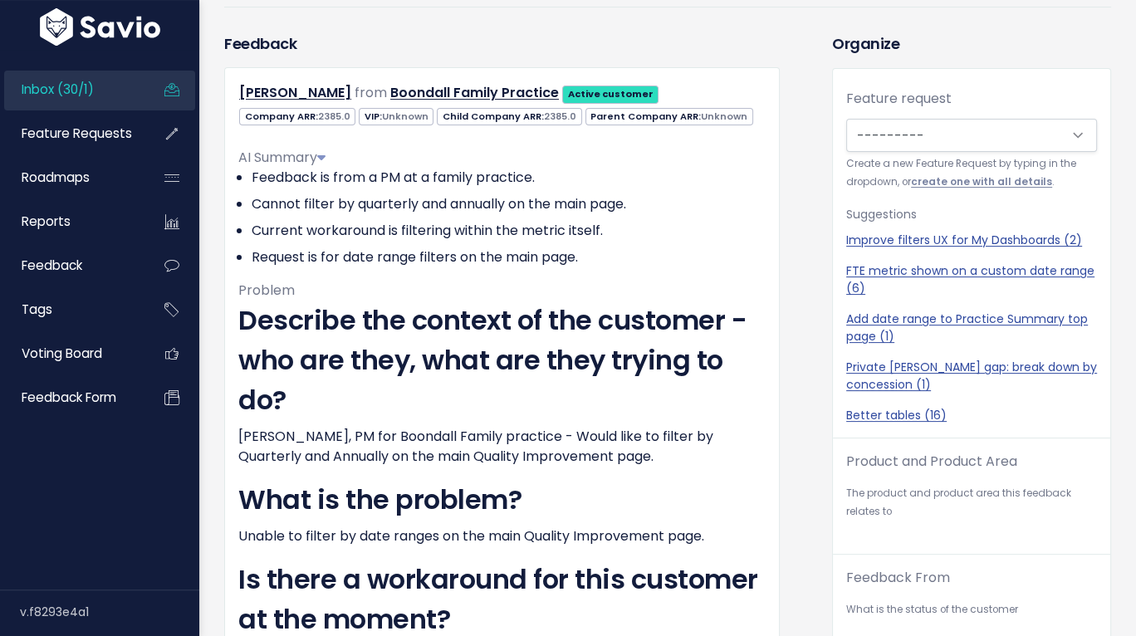
click at [979, 183] on link "create one with all details" at bounding box center [981, 181] width 141 height 13
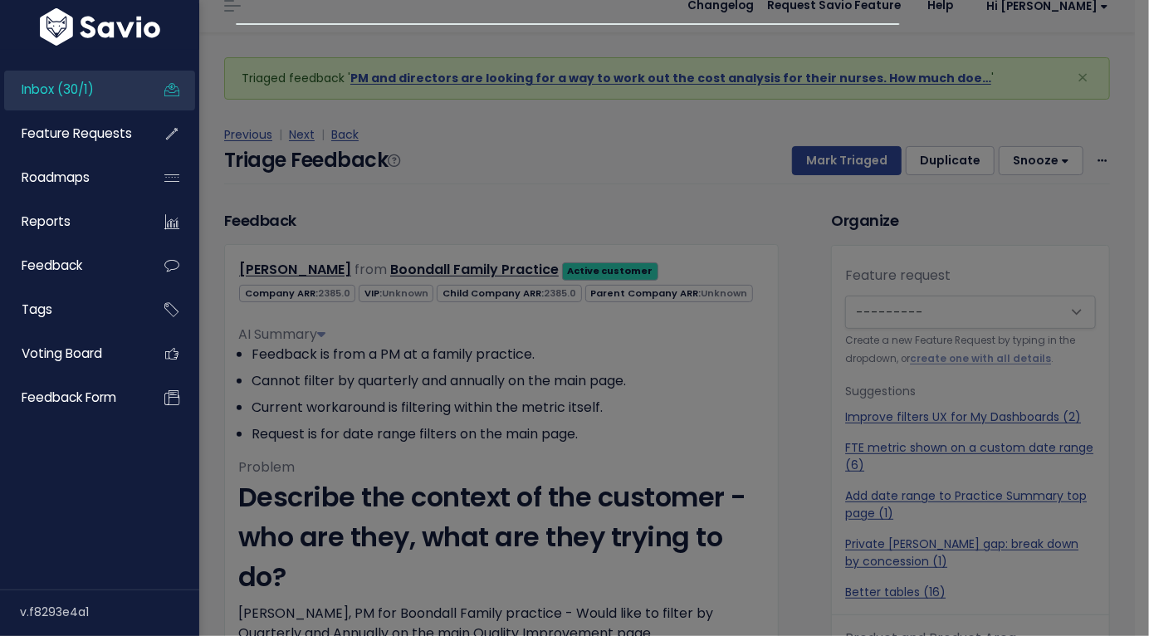
click at [639, 181] on div at bounding box center [574, 318] width 1149 height 636
